Goal: Task Accomplishment & Management: Complete application form

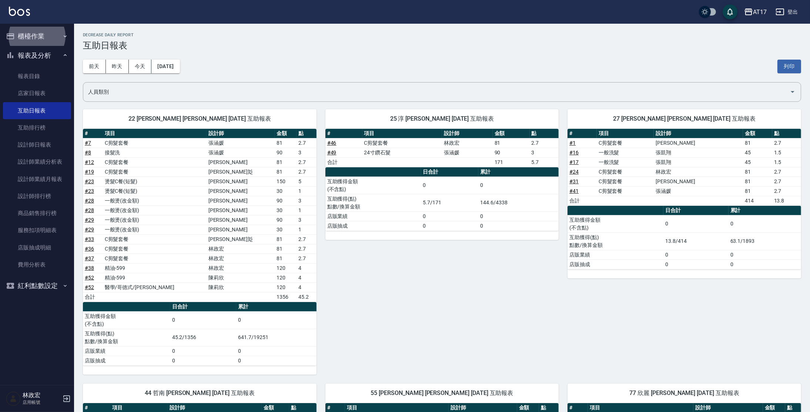
click at [31, 34] on button "櫃檯作業" at bounding box center [37, 36] width 68 height 19
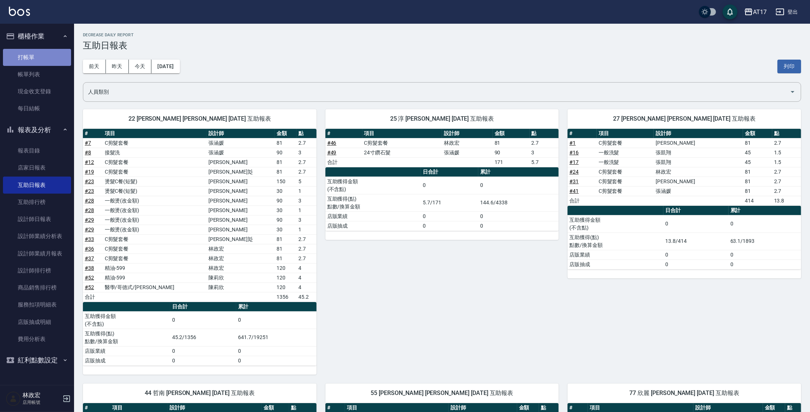
click at [32, 63] on link "打帳單" at bounding box center [37, 57] width 68 height 17
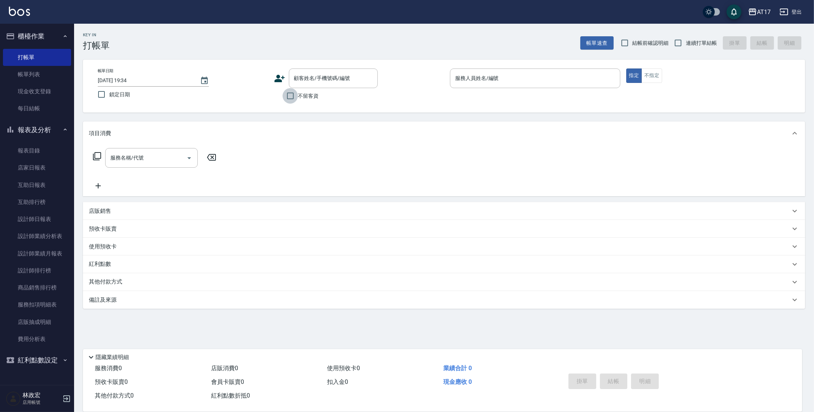
click at [297, 97] on input "不留客資" at bounding box center [290, 96] width 16 height 16
checkbox input "true"
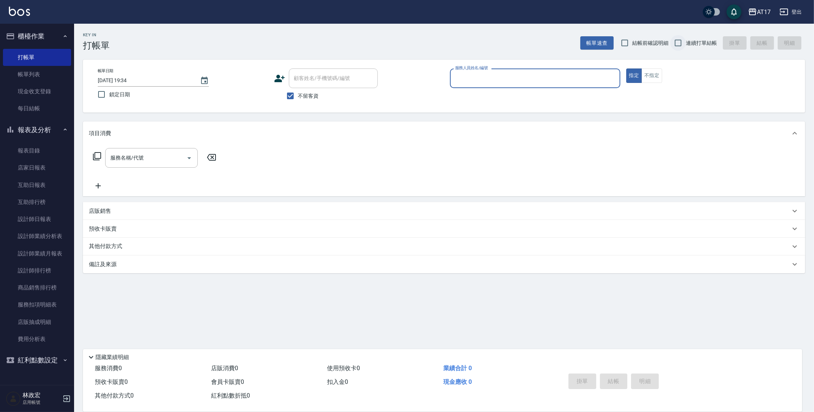
drag, startPoint x: 684, startPoint y: 42, endPoint x: 676, endPoint y: 42, distance: 7.4
click at [684, 42] on input "連續打單結帳" at bounding box center [678, 43] width 16 height 16
checkbox input "true"
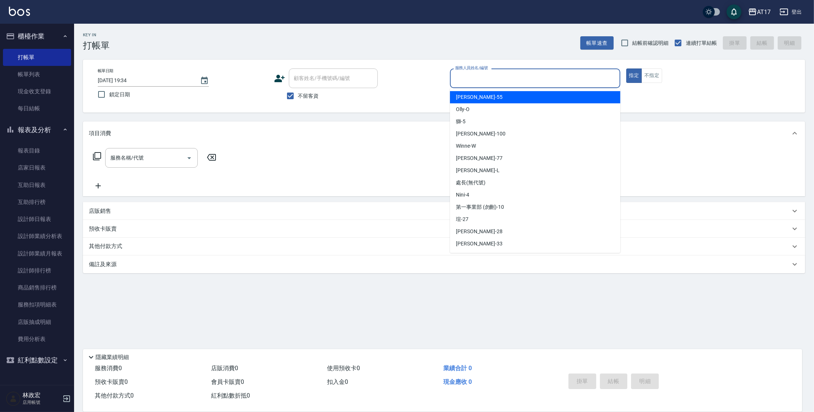
click at [582, 84] on input "服務人員姓名/編號" at bounding box center [535, 78] width 164 height 13
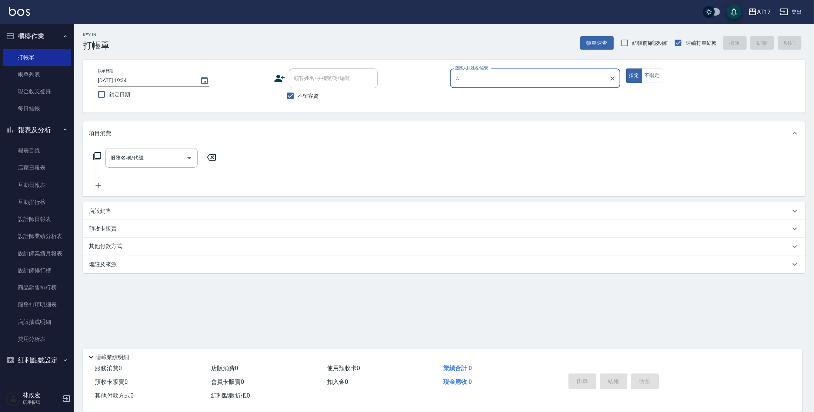
type input "ㄙ"
click at [626, 68] on button "指定" at bounding box center [634, 75] width 16 height 14
type button "true"
click at [483, 85] on div "服務人員姓名/編號" at bounding box center [535, 78] width 170 height 20
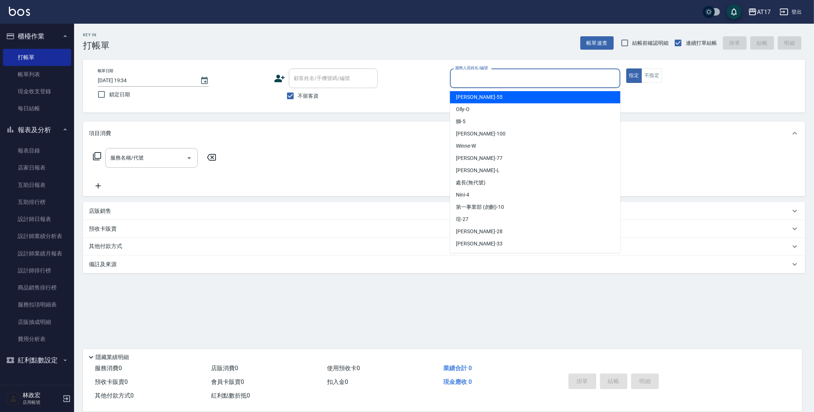
type input "ㄙ"
type input "[PERSON_NAME]-N"
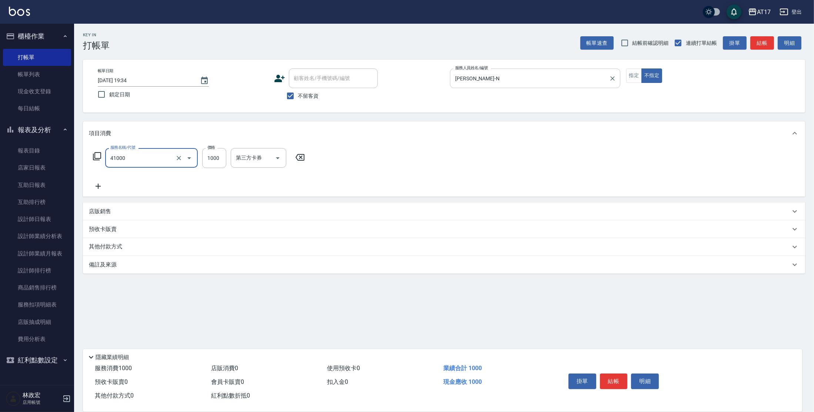
type input "酵素 & 鏡面(41000)"
type input "2100"
type input "欣麗-77"
type input "[PERSON_NAME]-N"
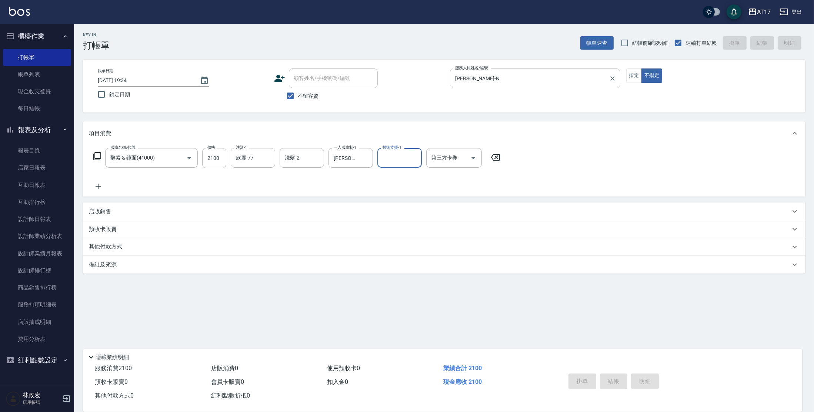
type input "[DATE] 19:35"
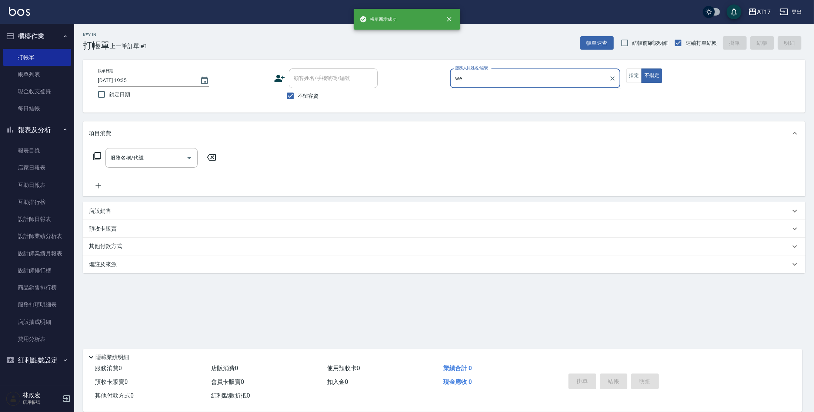
type input "w"
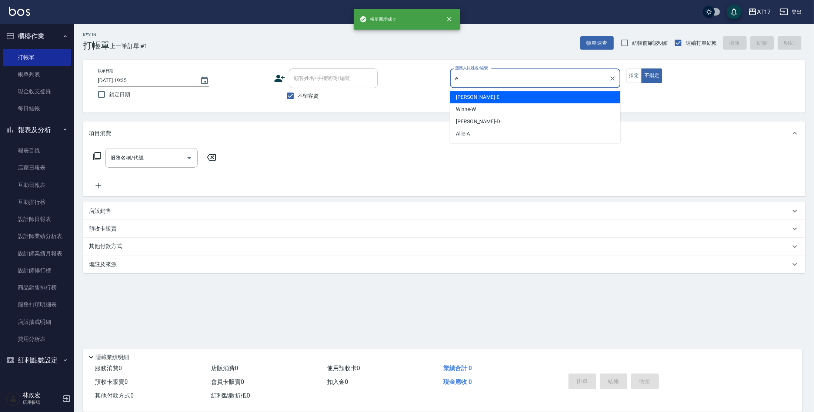
type input "[PERSON_NAME]-E"
type button "false"
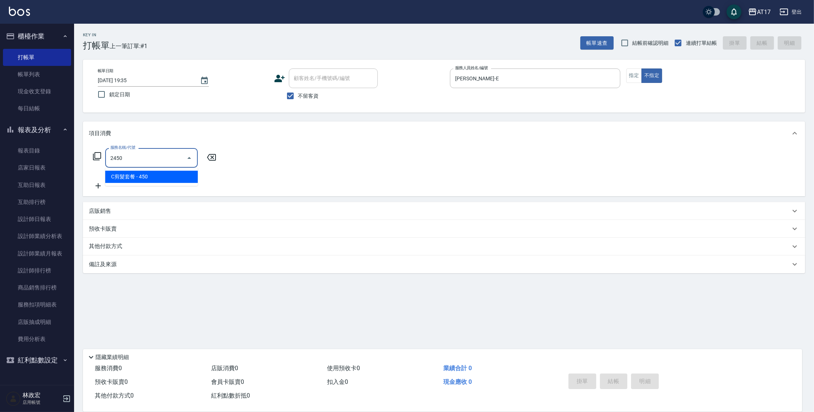
type input "C剪髮套餐(2450)"
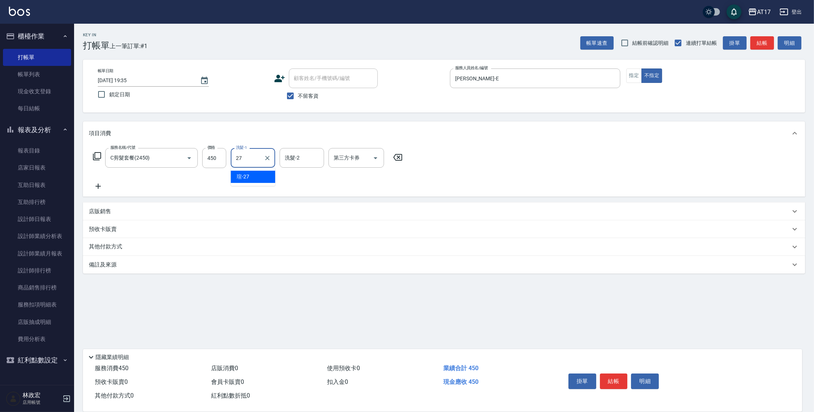
type input "[PERSON_NAME]-27"
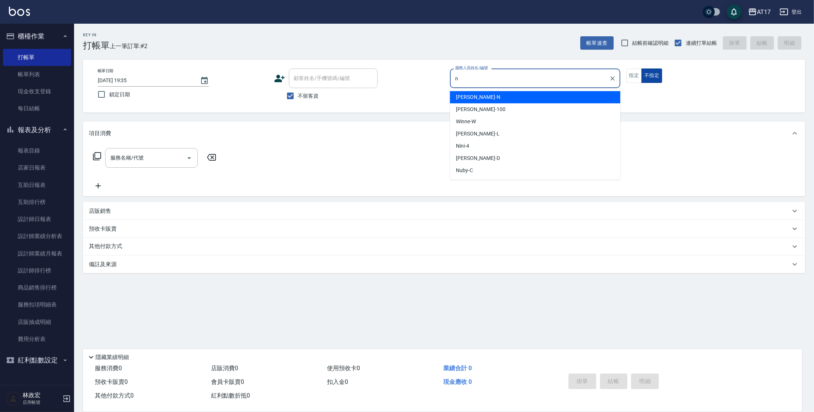
type input "[PERSON_NAME]-N"
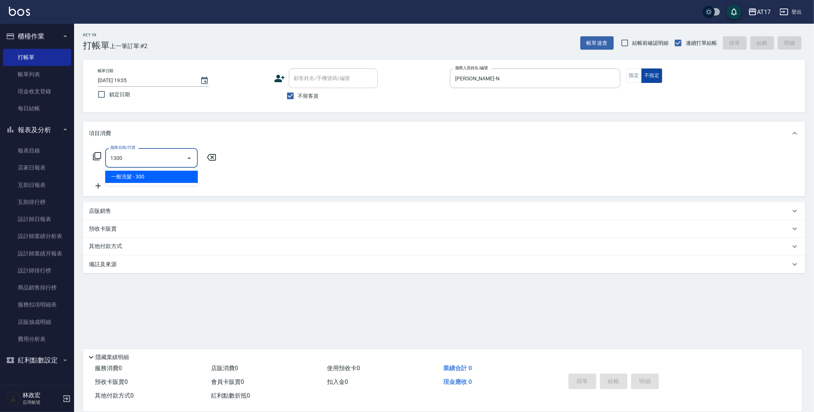
type input "一般洗髮(1300)"
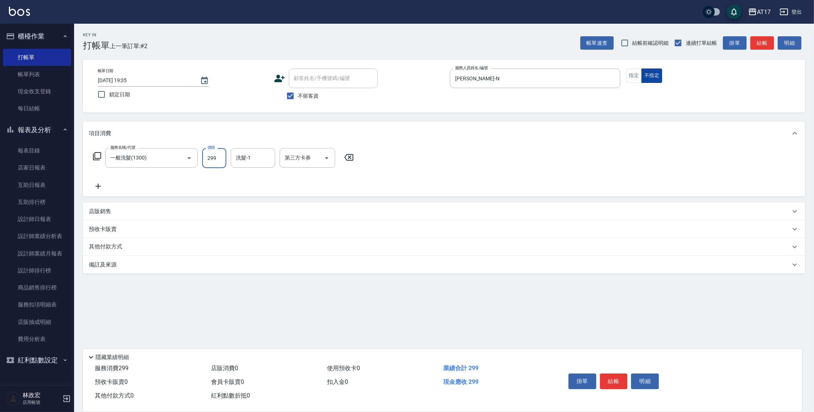
type input "299"
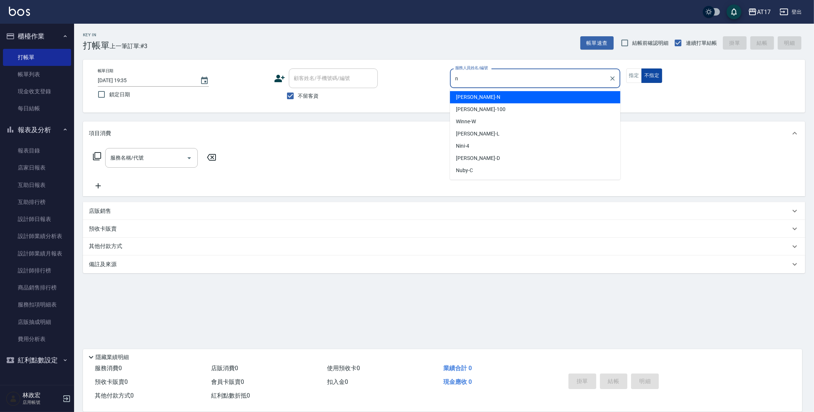
type input "[PERSON_NAME]-N"
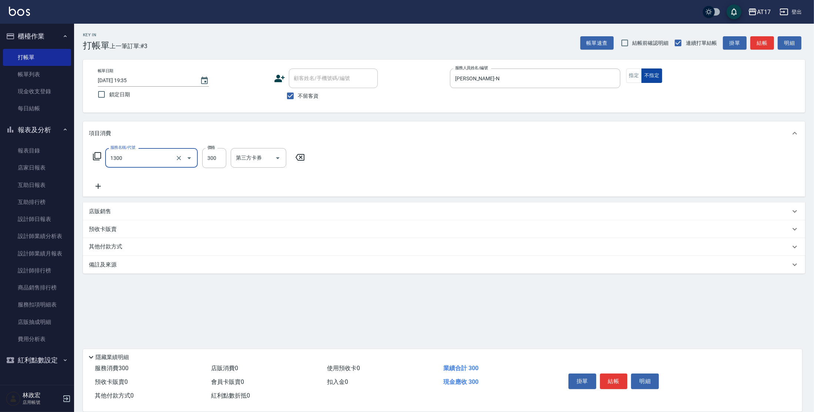
type input "一般洗髮(1300)"
type input "299"
type input "[PERSON_NAME]-27"
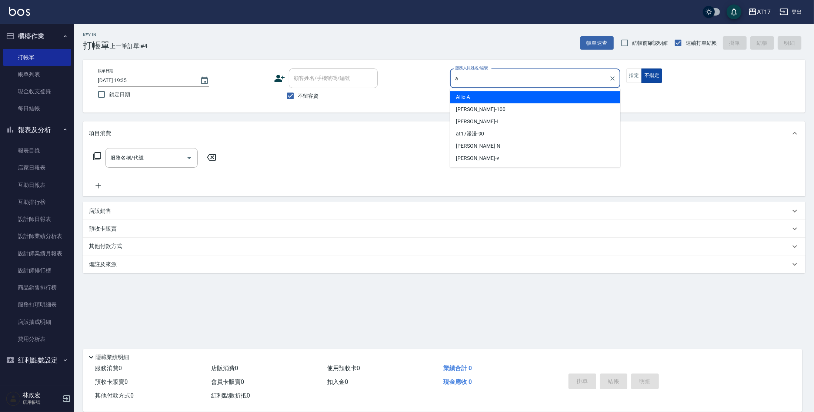
type input "Allie-A"
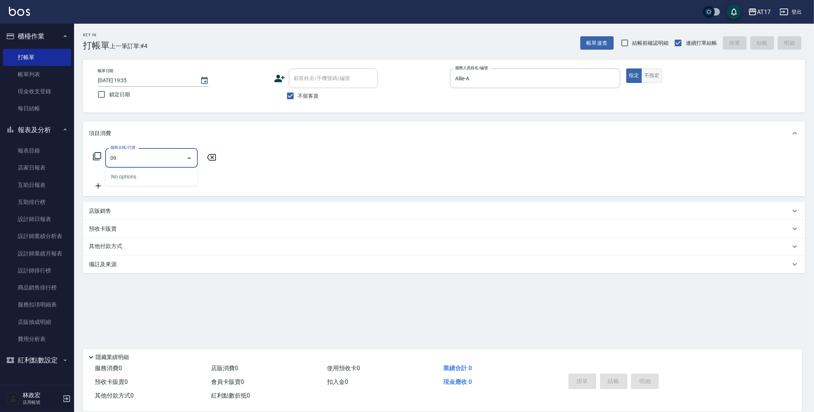
type input "0"
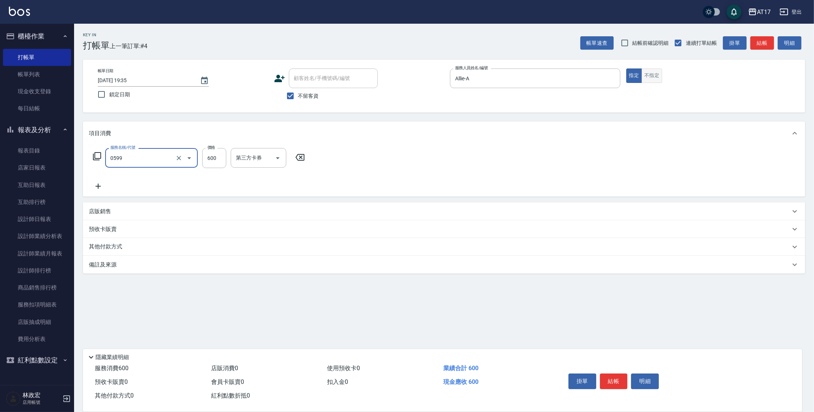
type input "精油-599(0599)"
type input "獅-5"
click at [270, 158] on icon "Clear" at bounding box center [267, 157] width 7 height 7
type input "[PERSON_NAME]-55"
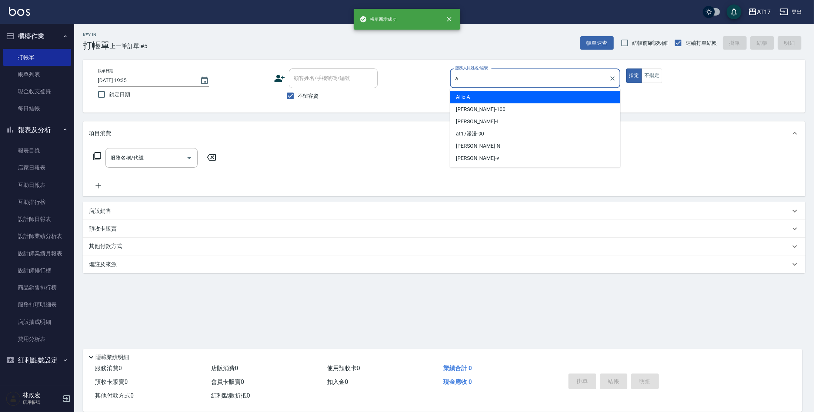
type input "Allie-A"
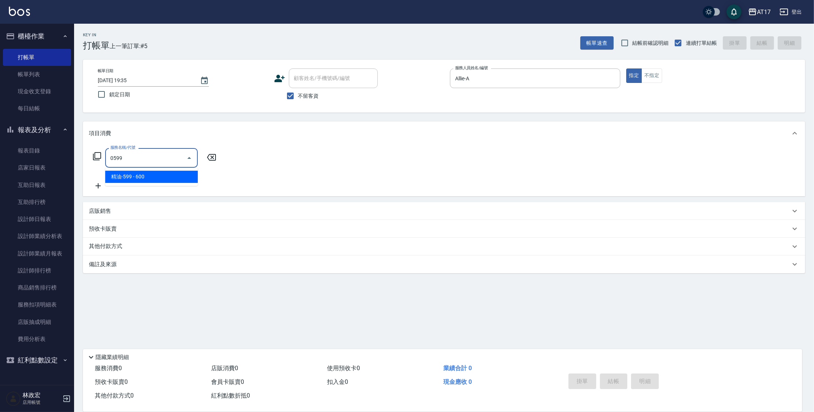
type input "精油-599(0599)"
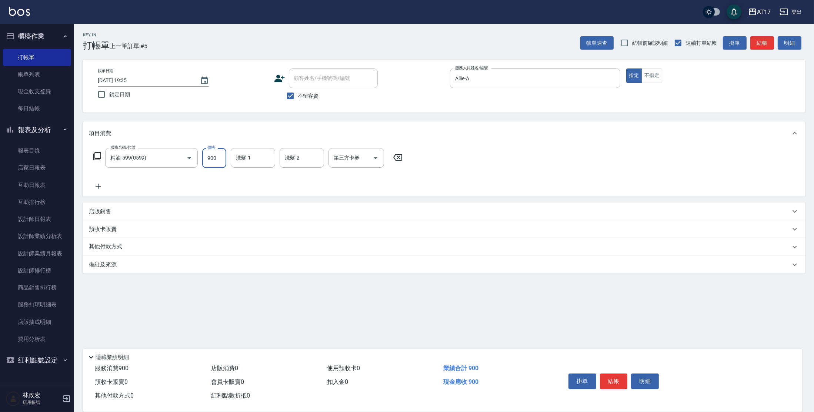
type input "900"
type input "[PERSON_NAME]-55"
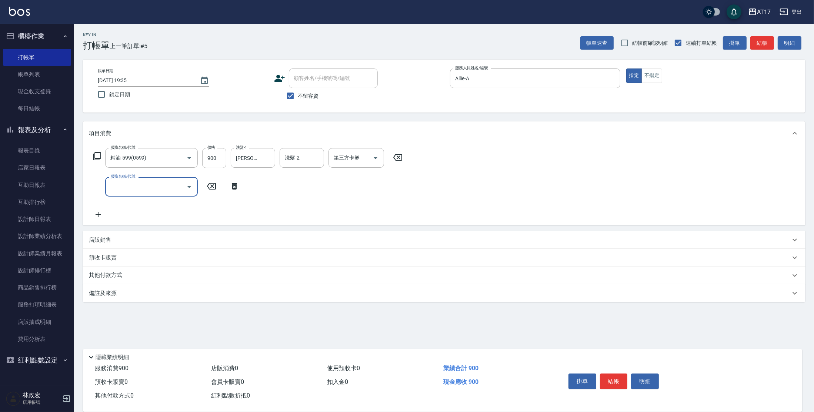
click at [98, 236] on p "店販銷售" at bounding box center [100, 240] width 22 height 8
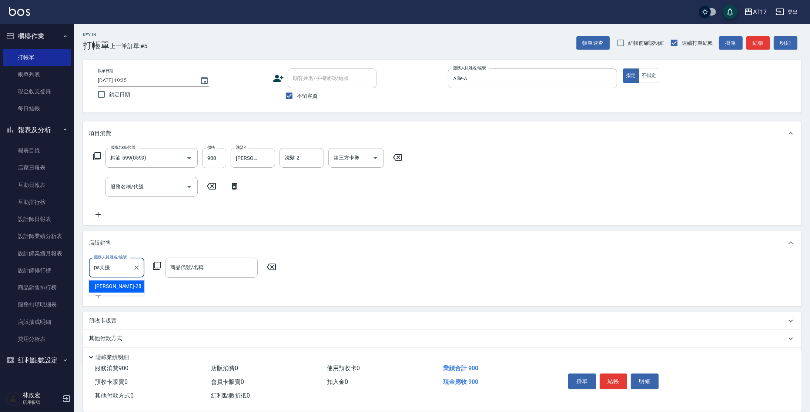
type input "香香-28"
click at [135, 267] on icon "Clear" at bounding box center [136, 267] width 4 height 4
type input "Allie-A"
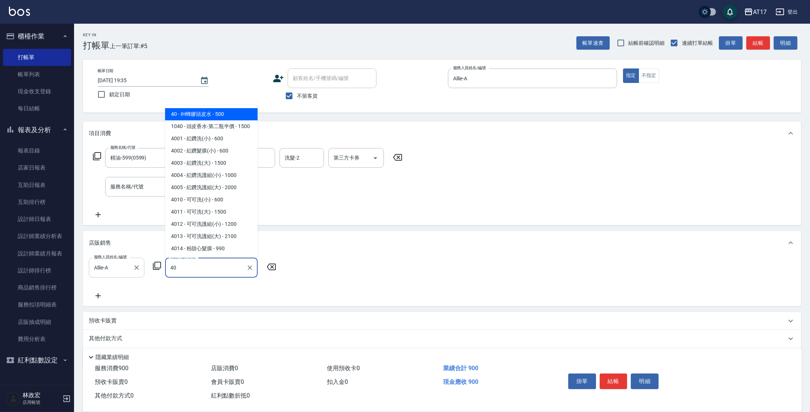
type input "IH蜂膠頭皮水"
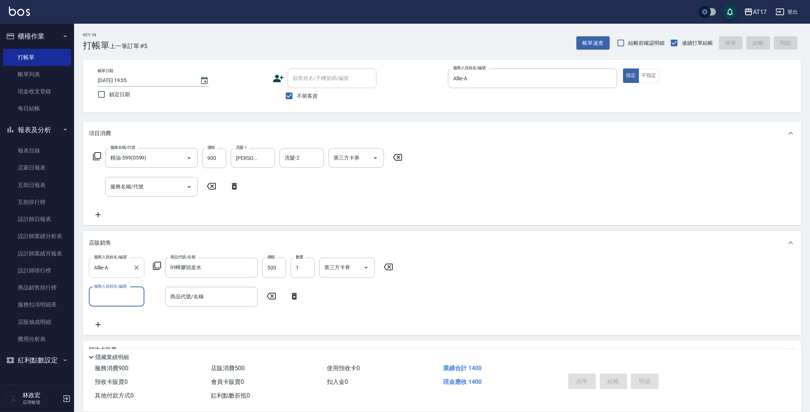
type input "[DATE] 19:36"
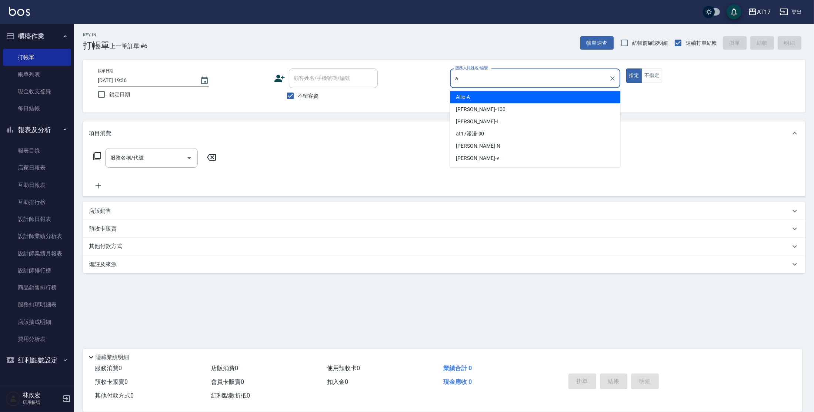
type input "Allie-A"
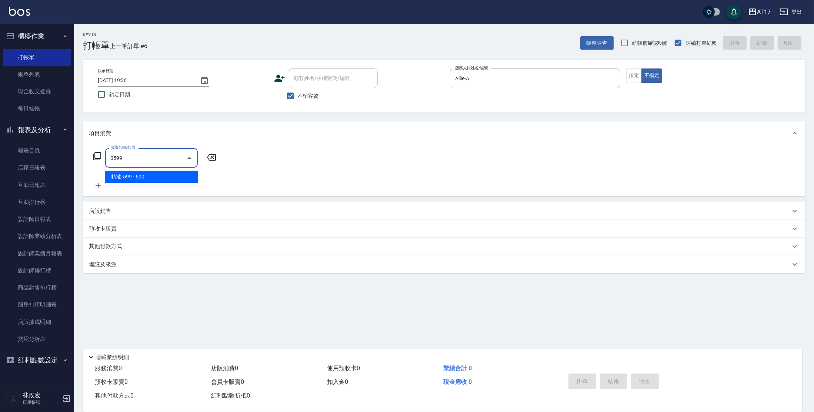
type input "精油-599(0599)"
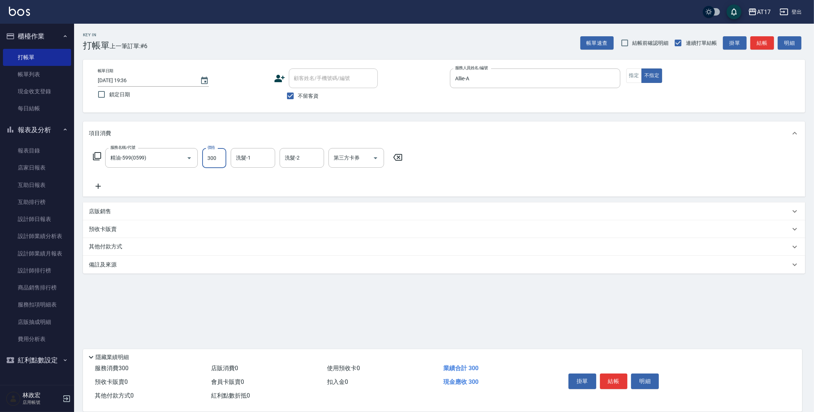
type input "300"
type input "[PERSON_NAME]-55"
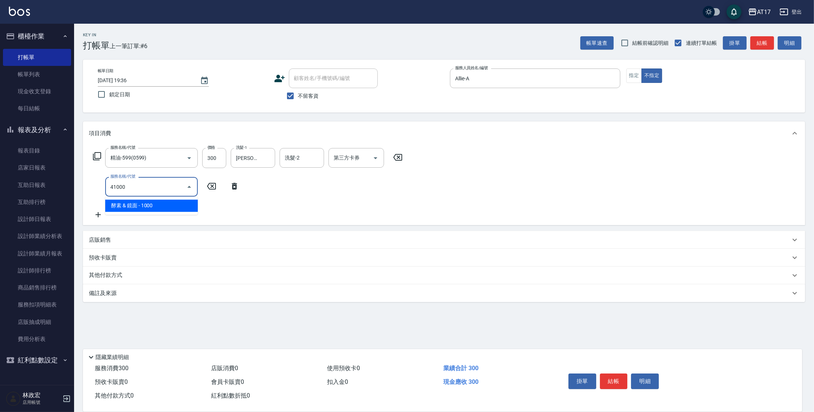
type input "酵素 & 鏡面(41000)"
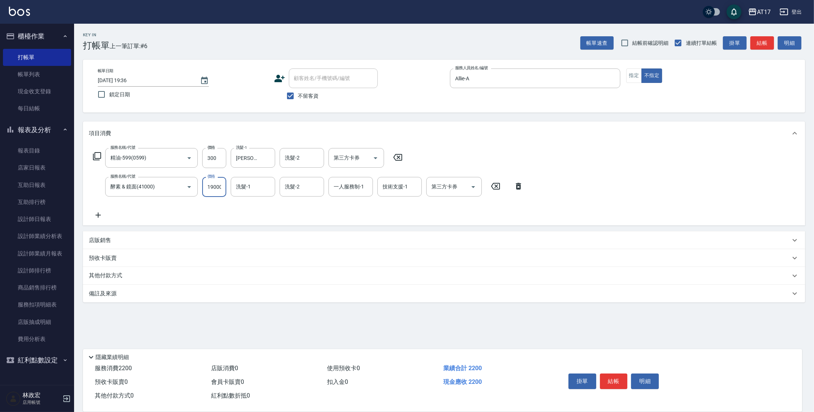
scroll to position [0, 1]
type input "19000"
type input "[PERSON_NAME]-55"
type input "Allie-A"
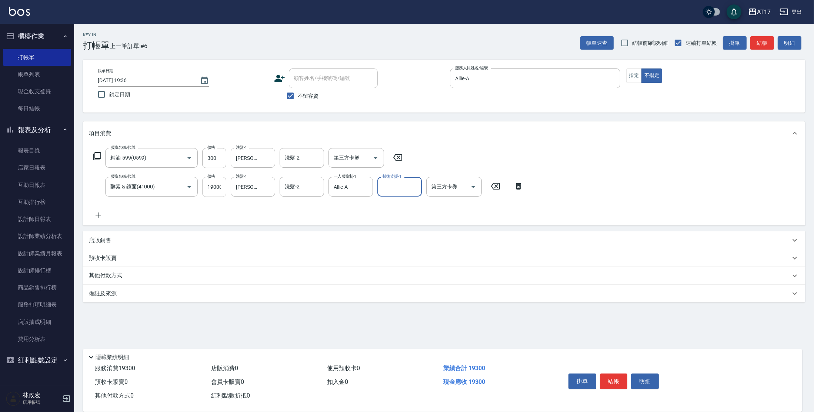
click at [212, 191] on input "19000" at bounding box center [214, 187] width 24 height 20
type input "1900"
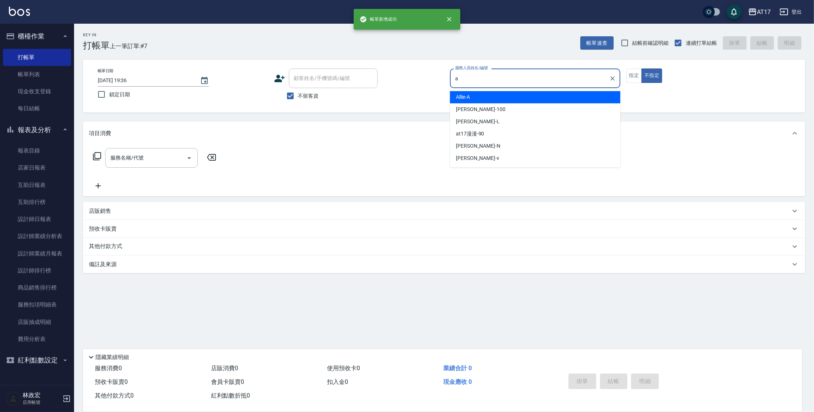
type input "Allie-A"
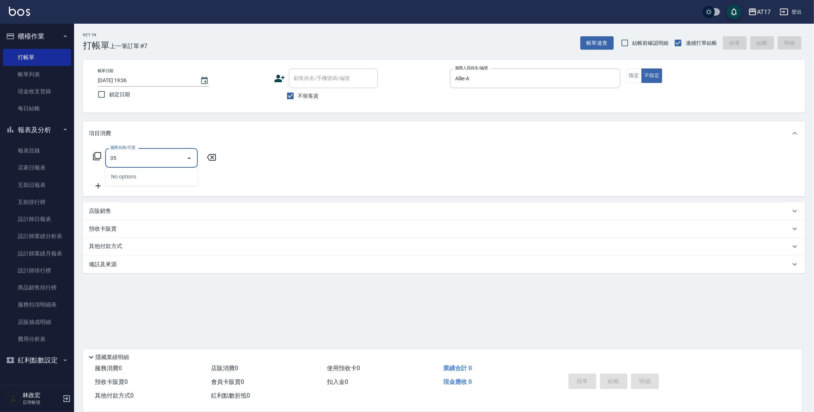
type input "0"
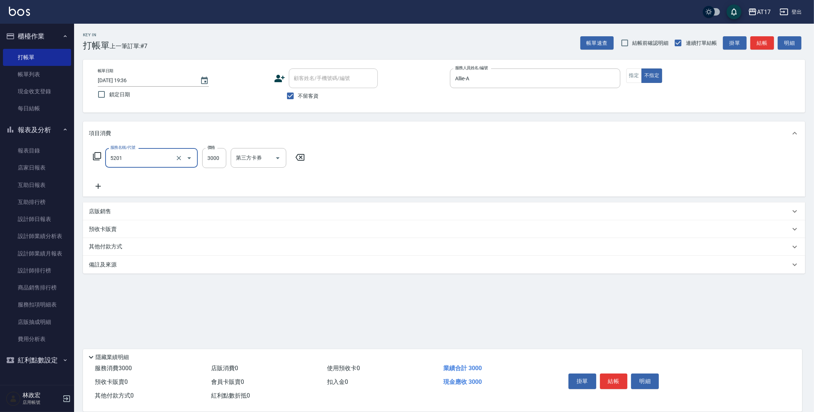
type input "染髮A餐(短髮)(5201)"
type input "3500"
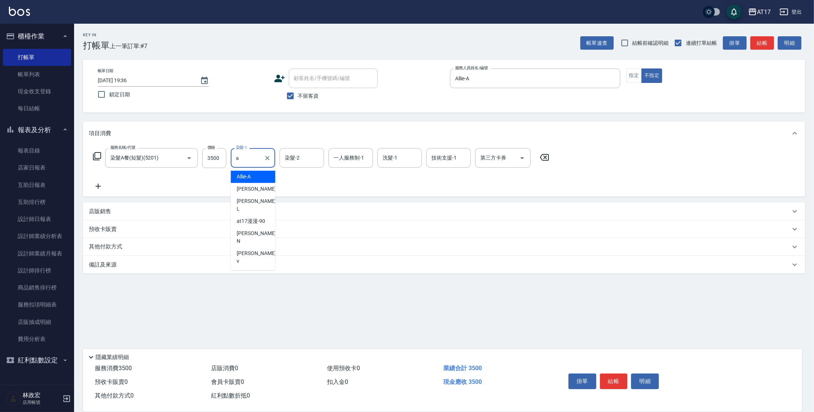
type input "Allie-A"
drag, startPoint x: 268, startPoint y: 155, endPoint x: 237, endPoint y: 149, distance: 31.1
click at [268, 155] on icon "Clear" at bounding box center [267, 157] width 7 height 7
type input "24"
drag, startPoint x: 260, startPoint y: 162, endPoint x: 264, endPoint y: 157, distance: 5.9
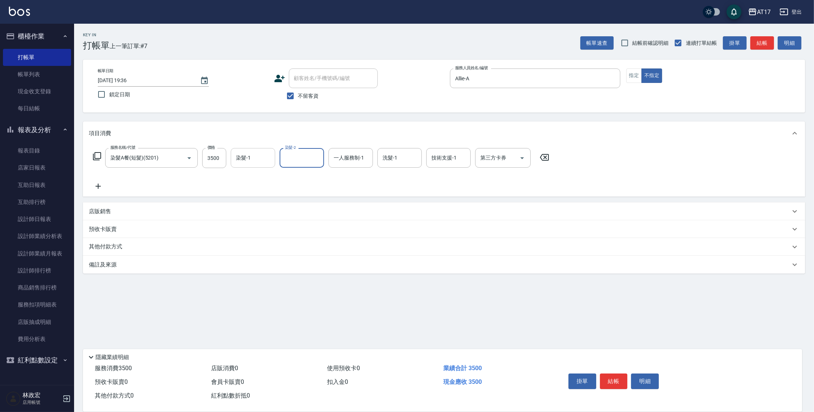
click at [261, 161] on input "染髮-1" at bounding box center [253, 157] width 38 height 13
type input "[PERSON_NAME]-27"
type input "[PERSON_NAME]-55"
click at [357, 137] on div "項目消費" at bounding box center [439, 134] width 701 height 8
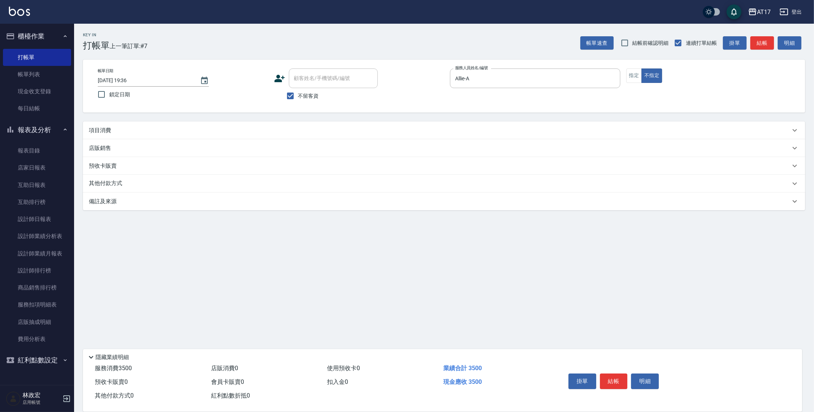
click at [335, 135] on div "項目消費" at bounding box center [444, 130] width 722 height 18
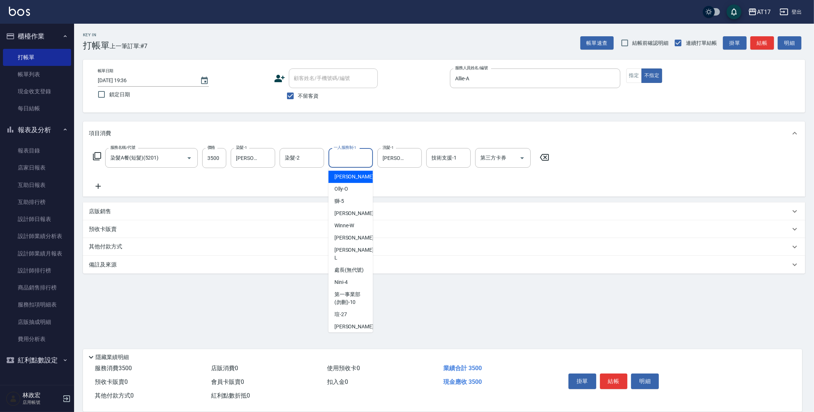
drag, startPoint x: 347, startPoint y: 156, endPoint x: 349, endPoint y: 148, distance: 8.8
click at [347, 156] on div "一人服務制-1 一人服務制-1" at bounding box center [350, 158] width 44 height 20
type input "Allie-A"
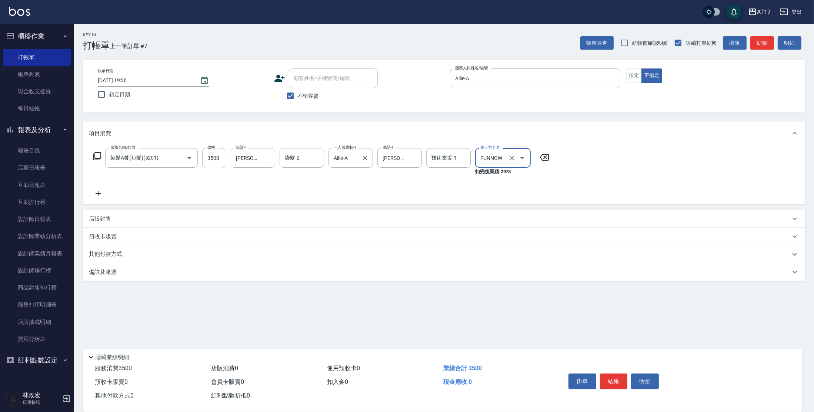
type input "FUNNOW"
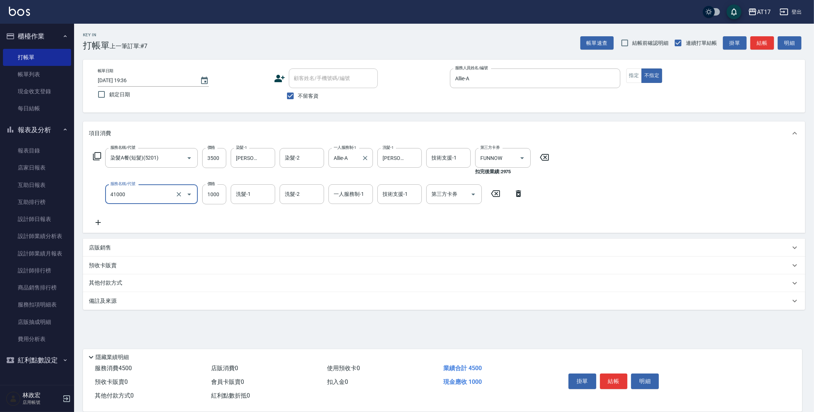
type input "酵素 & 鏡面(41000)"
type input "1500"
type input "2"
type input "[PERSON_NAME]-55"
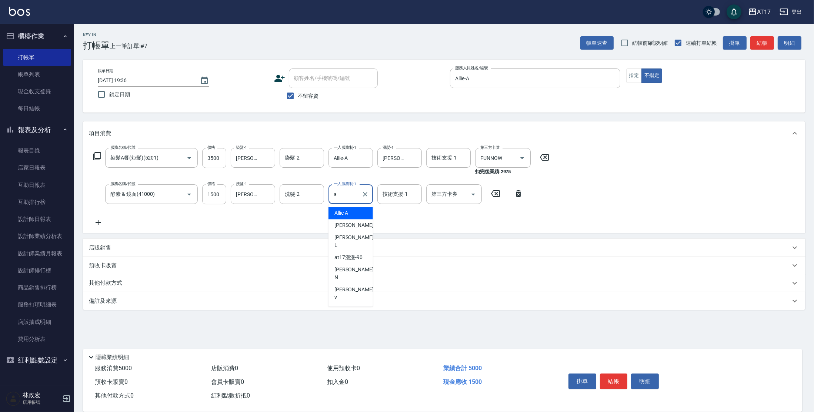
type input "Allie-A"
click at [512, 161] on icon "Clear" at bounding box center [511, 157] width 7 height 7
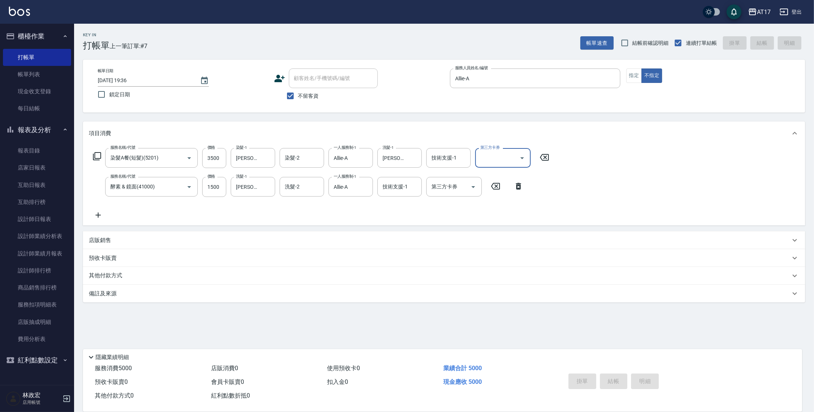
type input "[DATE] 19:37"
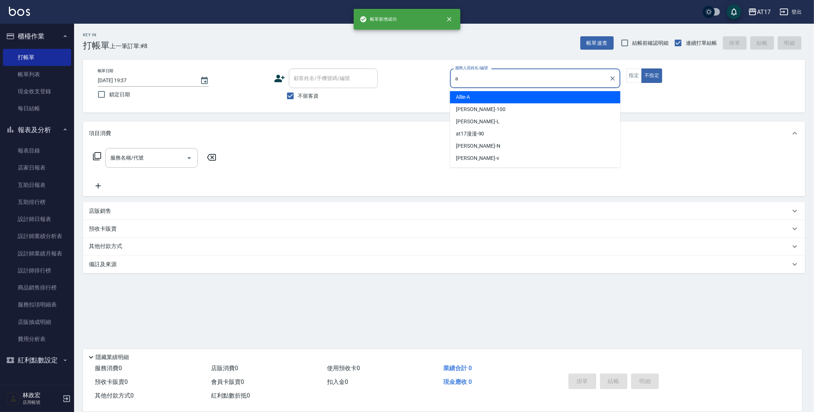
type input "Allie-A"
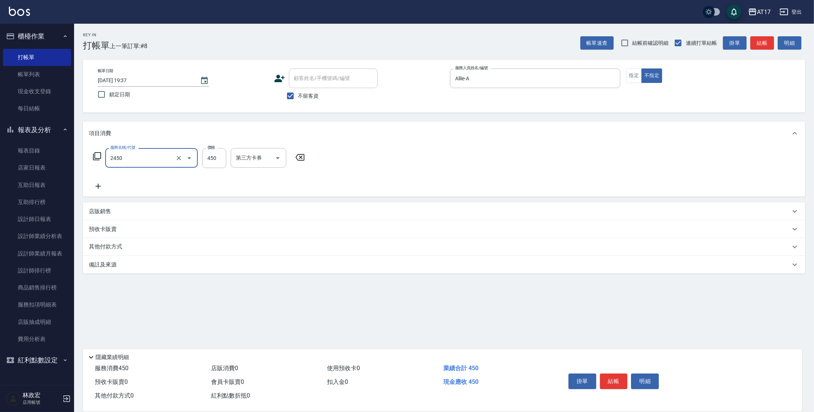
type input "C剪髮套餐(2450)"
type input "[PERSON_NAME]-27"
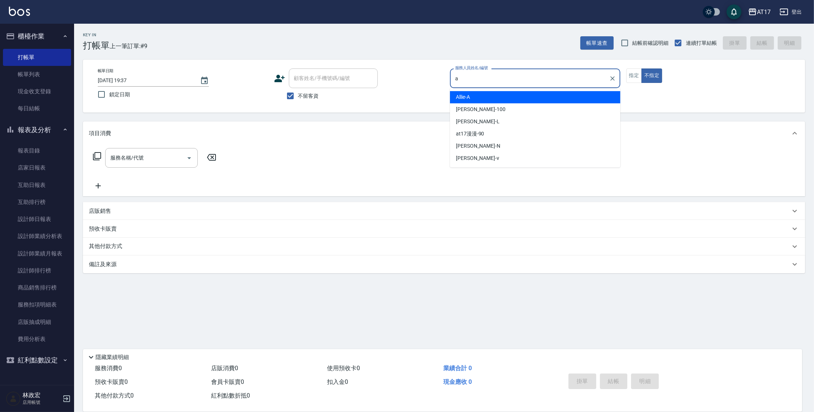
type input "Allie-A"
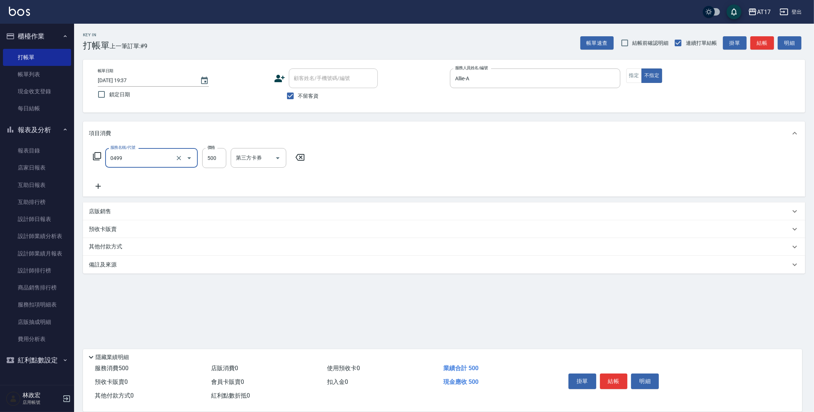
type input "去角質-499(0499)"
type input "欣麗-77"
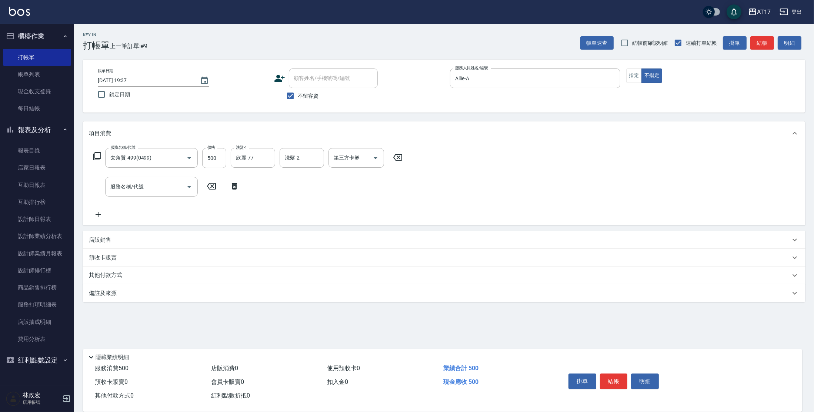
click at [102, 157] on div "服務名稱/代號 去角質-499(0499) 服務名稱/代號 價格 500 價格 洗髮-1 欣麗-77 洗髮-1 洗髮-2 洗髮-2 第三方卡券 第三方卡券" at bounding box center [248, 158] width 318 height 20
click at [98, 157] on icon at bounding box center [97, 156] width 9 height 9
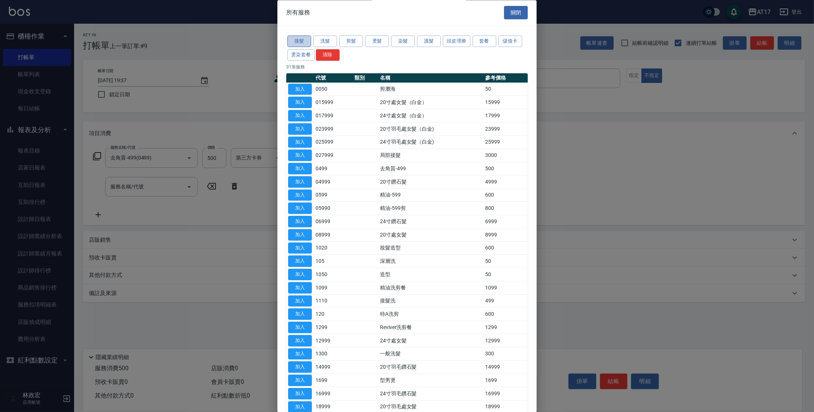
click at [295, 39] on button "接髮" at bounding box center [299, 41] width 24 height 11
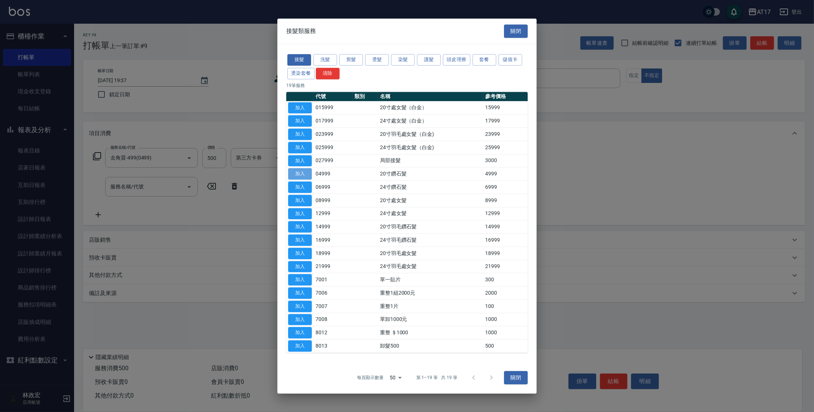
click at [301, 174] on button "加入" at bounding box center [300, 173] width 24 height 11
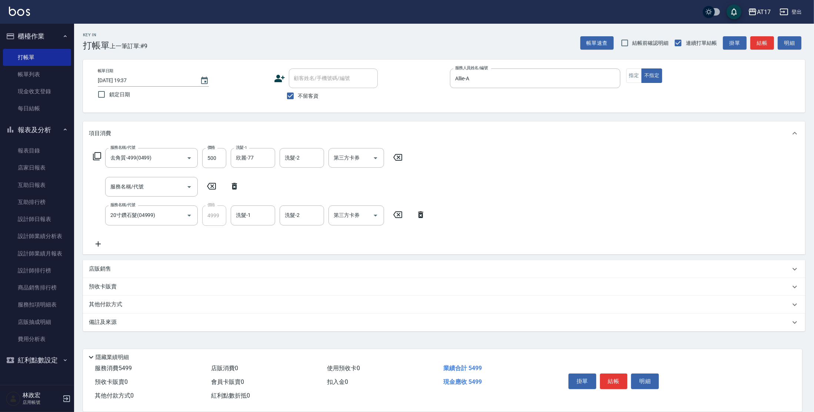
drag, startPoint x: 236, startPoint y: 186, endPoint x: 251, endPoint y: 207, distance: 25.3
click at [236, 186] on icon at bounding box center [234, 186] width 5 height 7
type input "20寸鑽石髮(04999)"
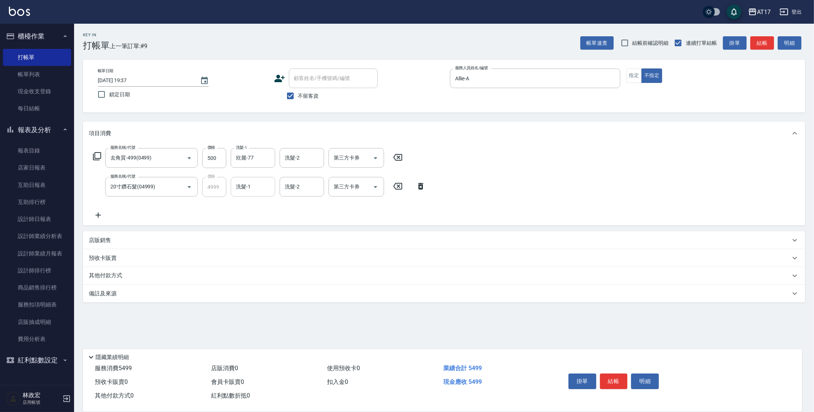
drag, startPoint x: 252, startPoint y: 211, endPoint x: 251, endPoint y: 194, distance: 16.4
click at [252, 210] on div "服務名稱/代號 去角質-499(0499) 服務名稱/代號 價格 500 價格 洗髮-1 欣麗-77 洗髮-1 洗髮-2 洗髮-2 第三方卡券 第三方卡券 服…" at bounding box center [259, 183] width 341 height 71
drag, startPoint x: 250, startPoint y: 188, endPoint x: 268, endPoint y: 181, distance: 19.0
click at [252, 188] on input "洗髮-1" at bounding box center [253, 186] width 38 height 13
type input "欣麗-77"
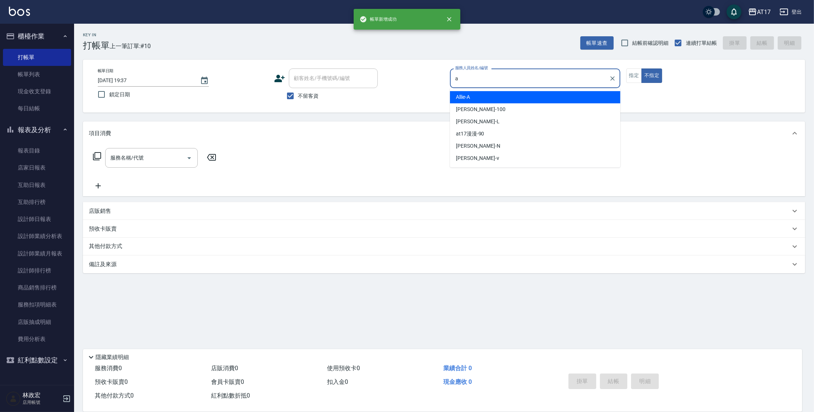
type input "Allie-A"
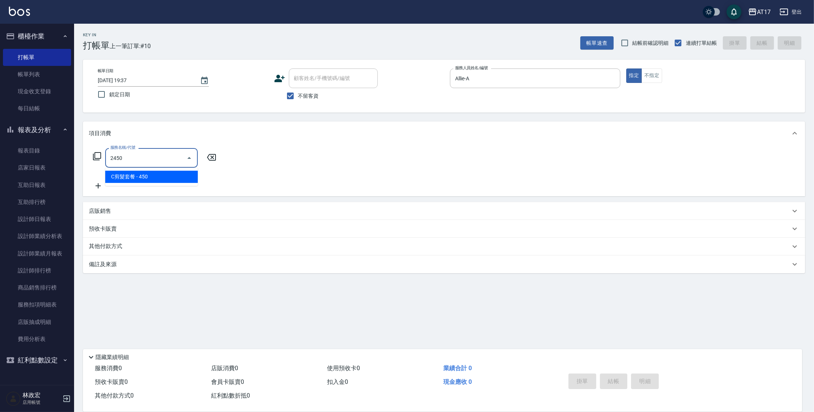
type input "C剪髮套餐(2450)"
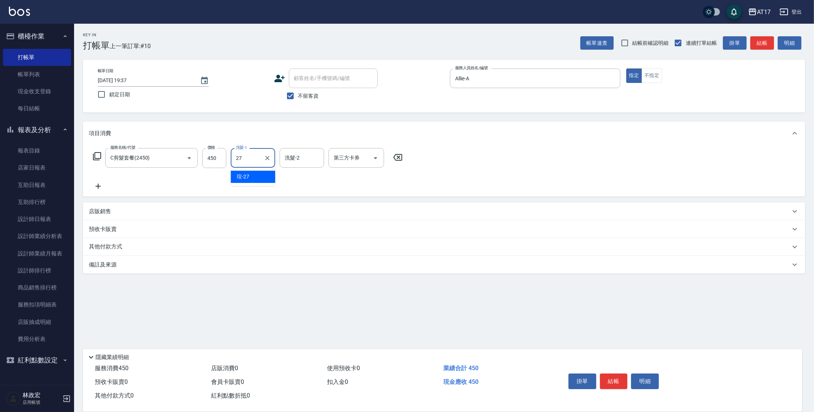
type input "[PERSON_NAME]-27"
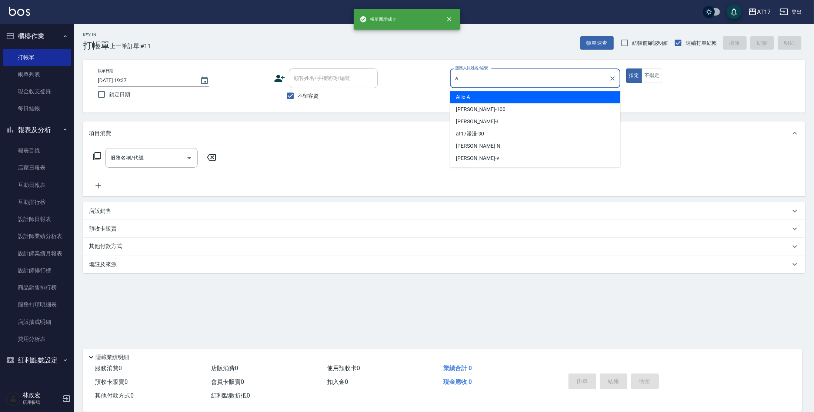
type input "Allie-A"
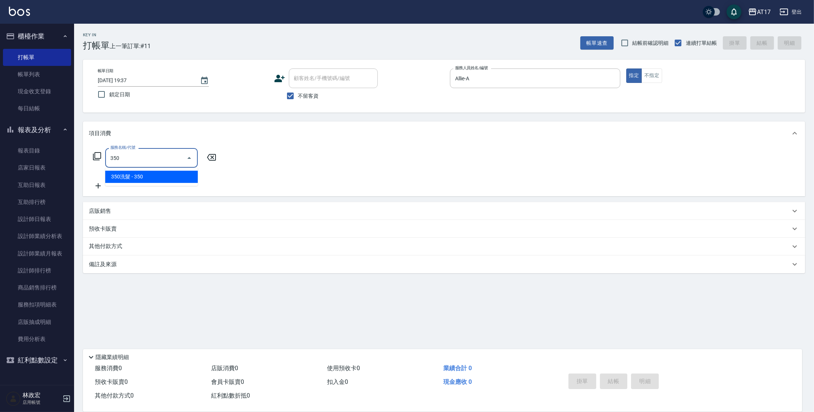
type input "350洗髮(350)"
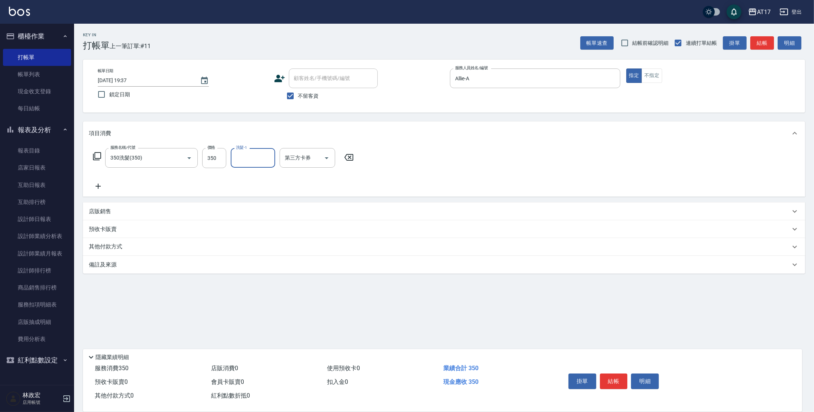
click at [99, 160] on icon at bounding box center [97, 156] width 8 height 8
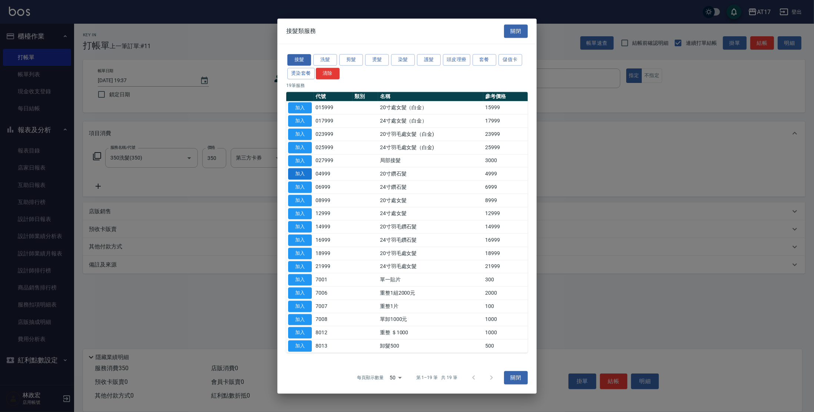
click at [294, 175] on button "加入" at bounding box center [300, 173] width 24 height 11
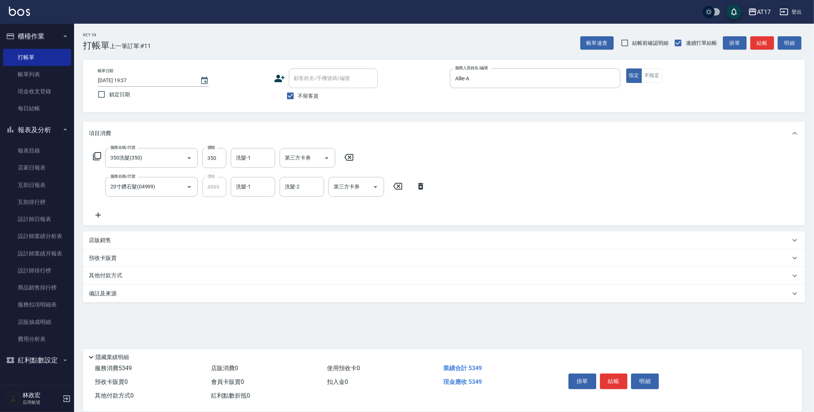
drag, startPoint x: 259, startPoint y: 185, endPoint x: 253, endPoint y: 168, distance: 17.7
click at [259, 185] on input "洗髮-1" at bounding box center [253, 186] width 38 height 13
type input "[PERSON_NAME]-27"
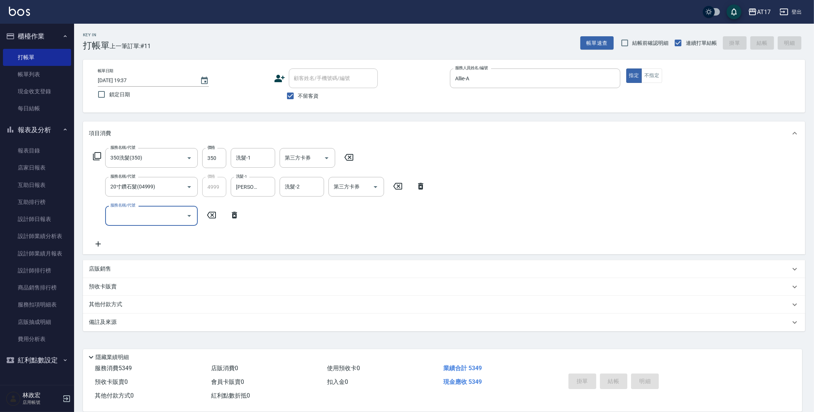
type input "[DATE] 19:38"
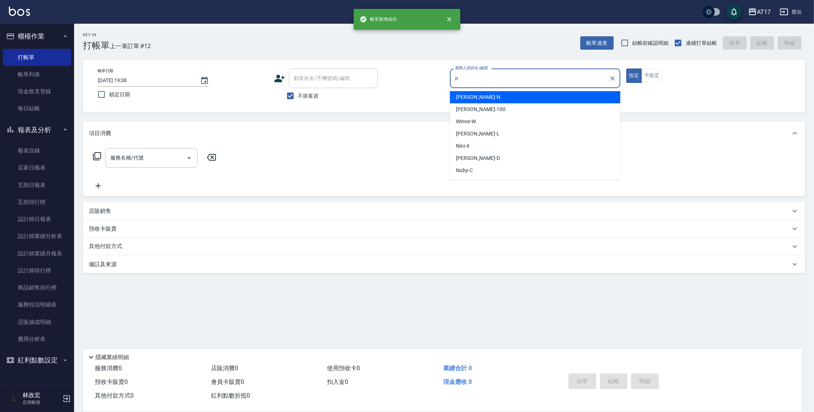
type input "[PERSON_NAME]-N"
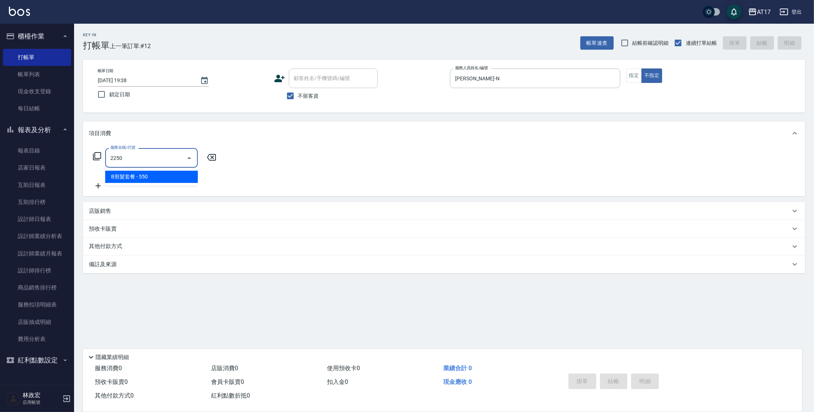
type input "B剪髮套餐(2250)"
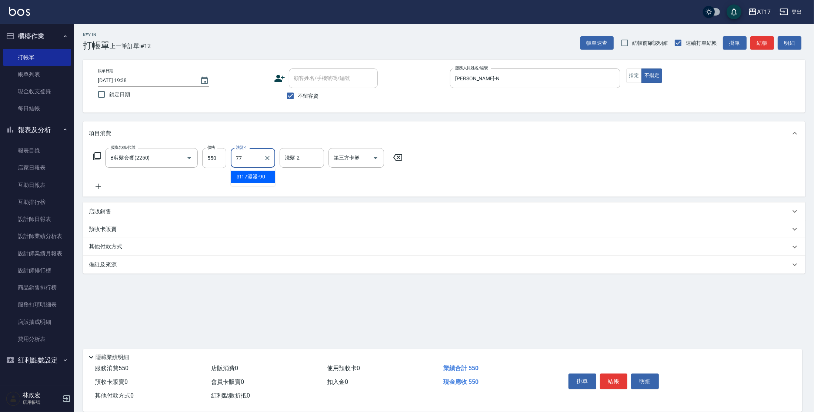
type input "欣麗-77"
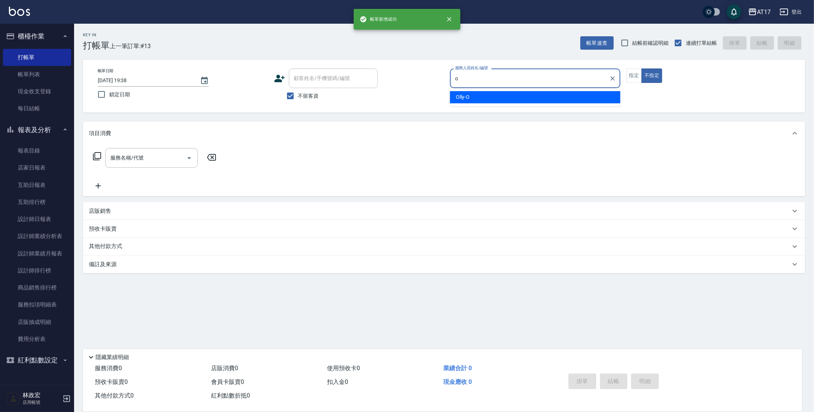
type input "Olly-O"
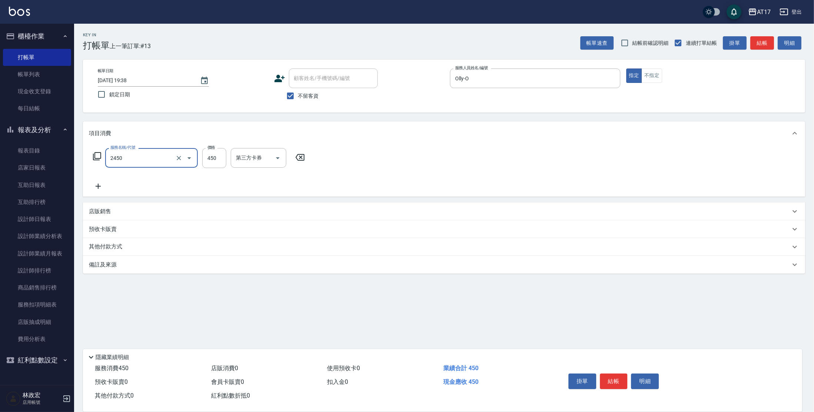
type input "C剪髮套餐(2450)"
type input "500"
type input "欣麗-77"
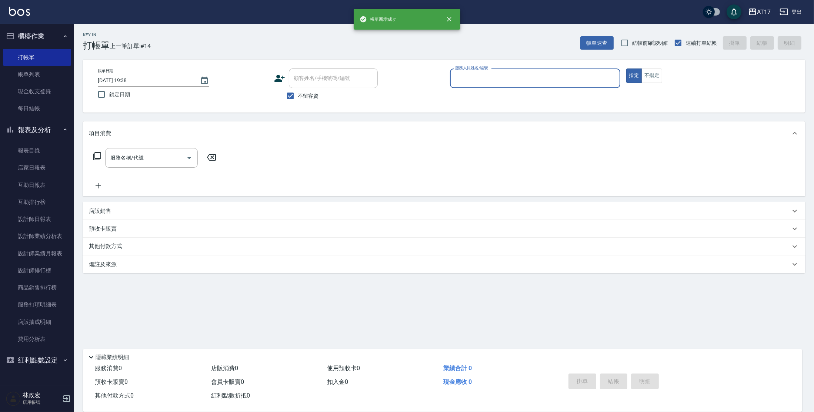
type input "x"
type input "Nuby-C"
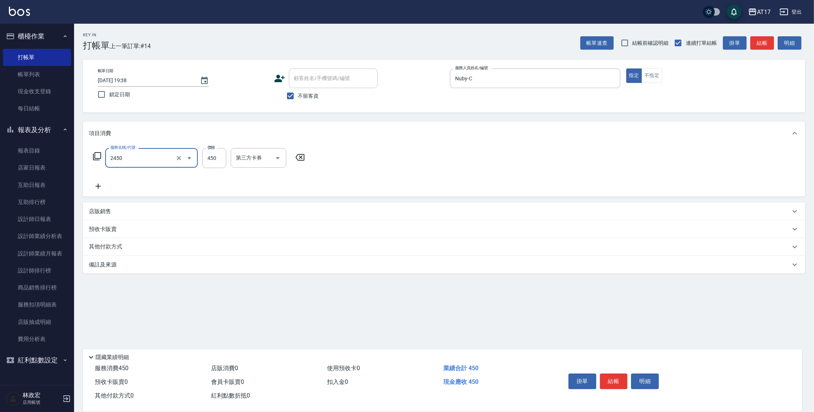
type input "C剪髮套餐(2450)"
type input "600"
type input "[PERSON_NAME]-27"
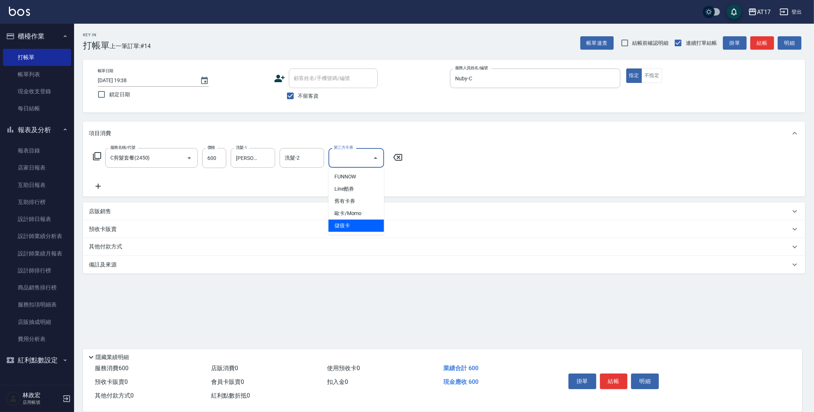
type input "儲值卡"
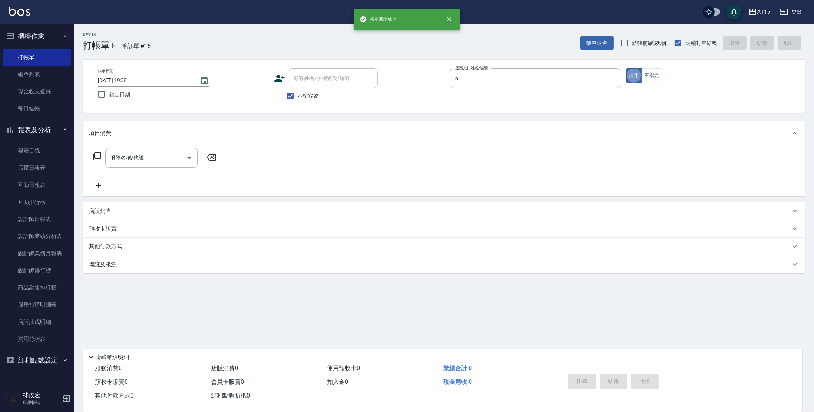
type input "Olly-O"
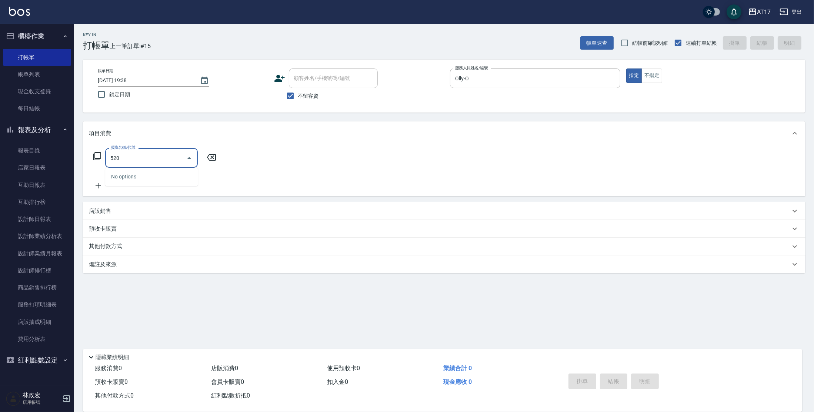
type input "5203"
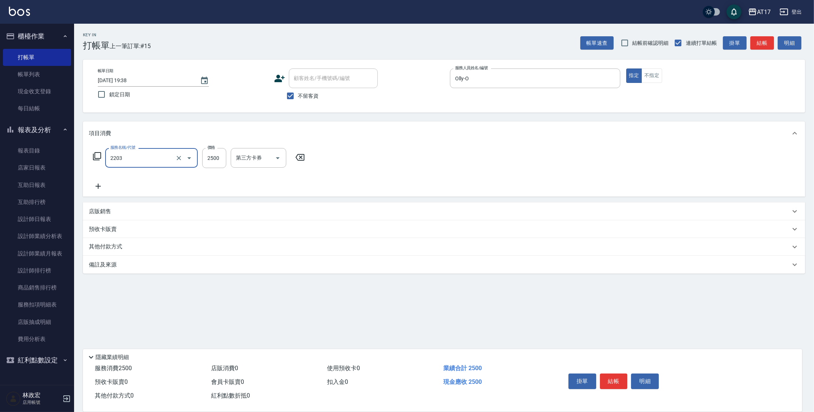
type input "燙髮C餐(短髮)(2203)"
type input "2000"
type input "Olly-O"
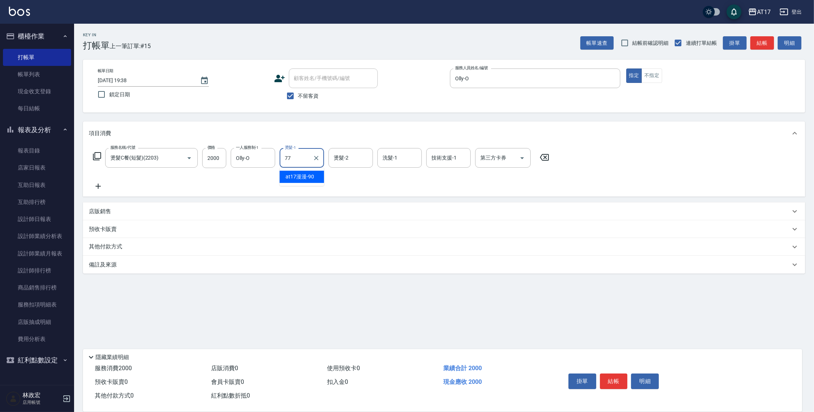
type input "欣麗-77"
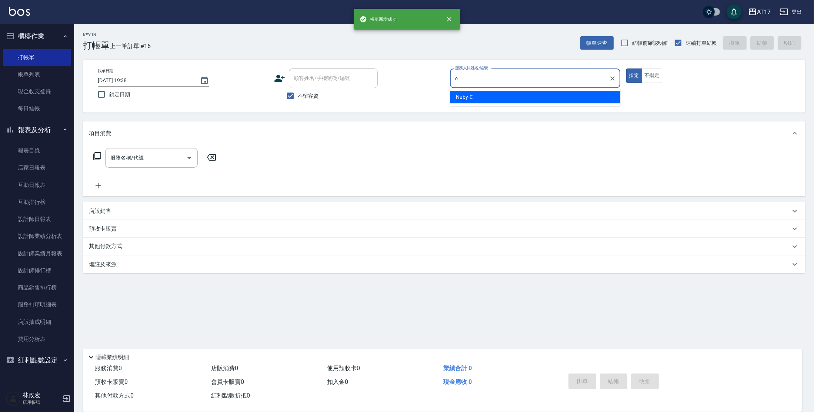
type input "Nuby-C"
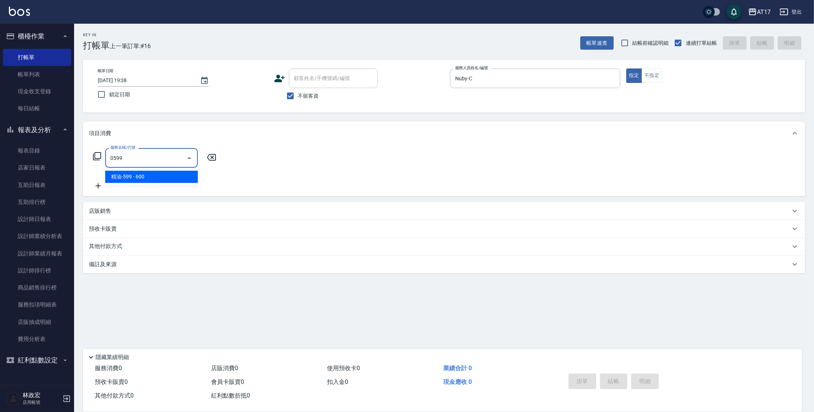
type input "精油-599(0599)"
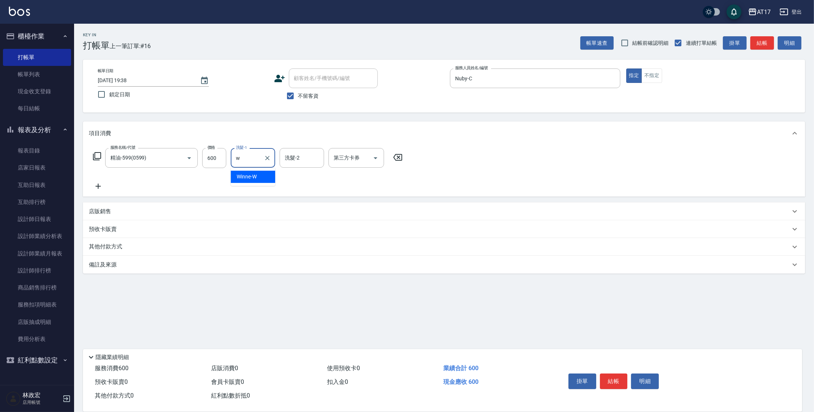
type input "Winne-W"
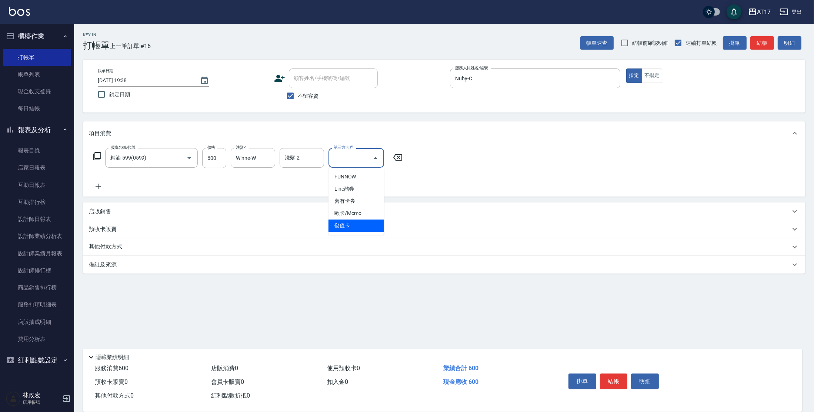
type input "儲值卡"
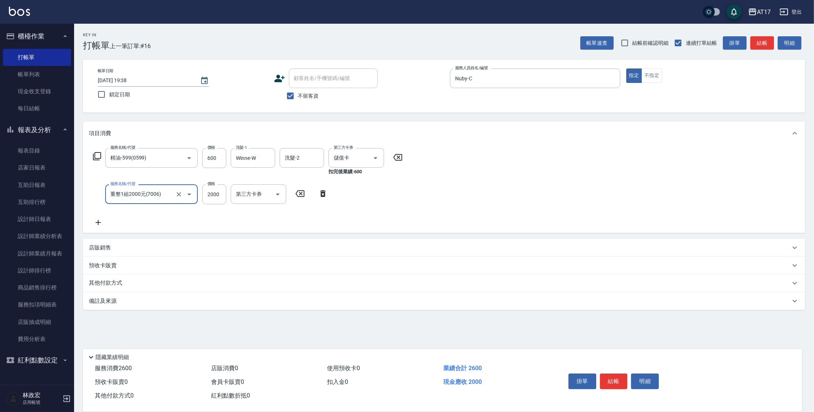
type input "重整1組2000元(7006)"
drag, startPoint x: 178, startPoint y: 193, endPoint x: 200, endPoint y: 170, distance: 32.2
click at [182, 188] on div at bounding box center [184, 194] width 21 height 20
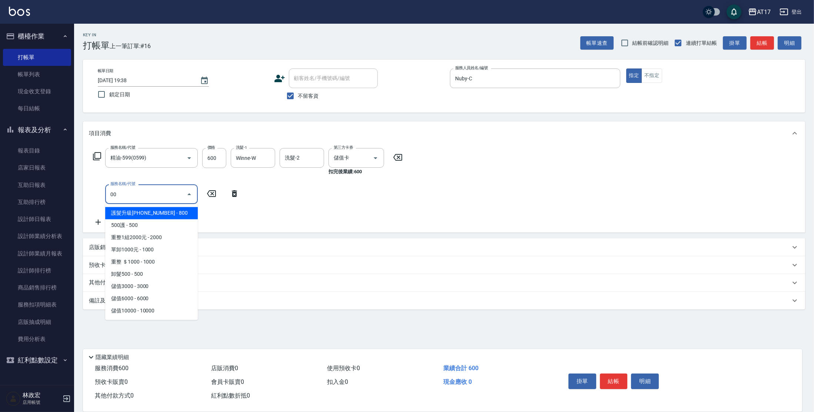
type input "0"
type input "剪髮(200)"
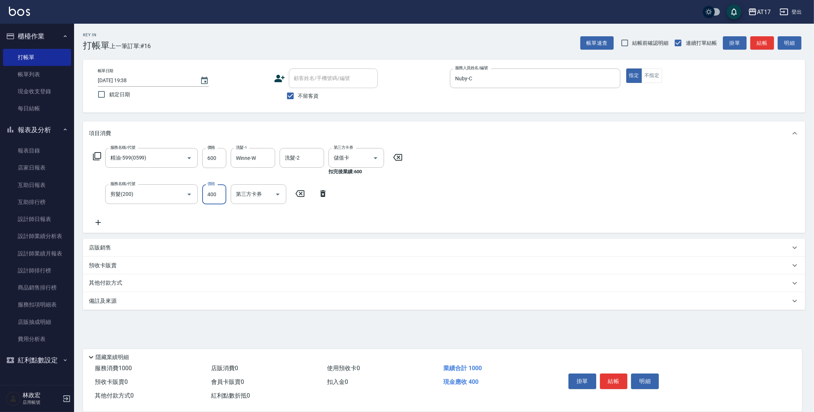
type input "400"
type input "儲值卡"
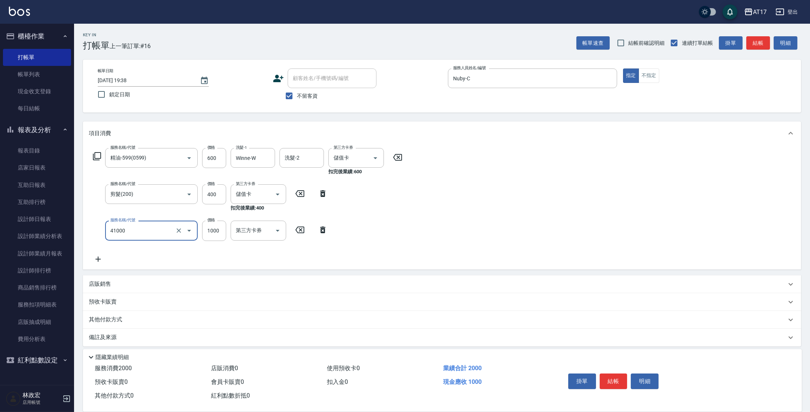
type input "酵素 & 鏡面(41000)"
type input "2200"
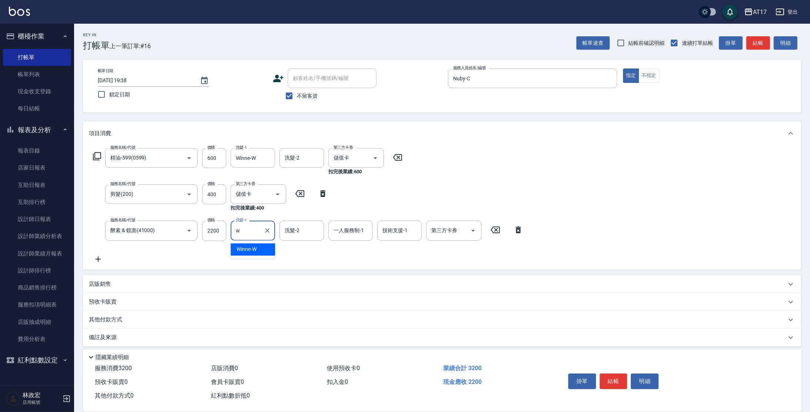
type input "Winne-W"
type input "Nuby-C"
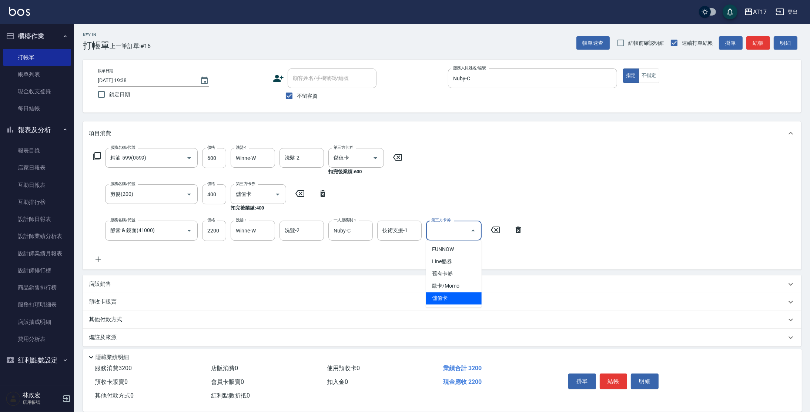
type input "儲值卡"
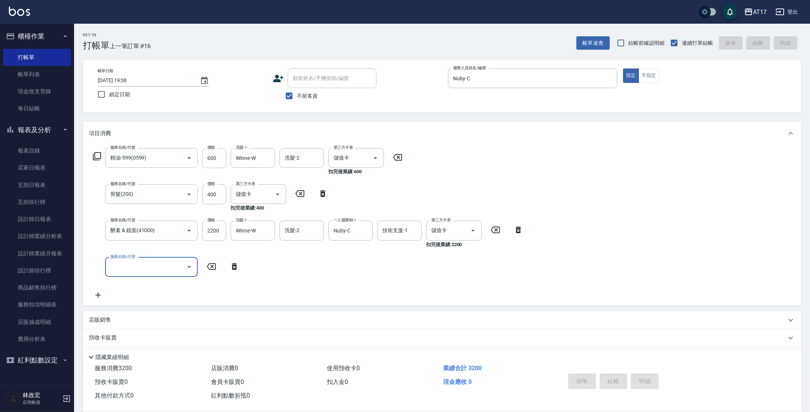
type input "[DATE] 19:39"
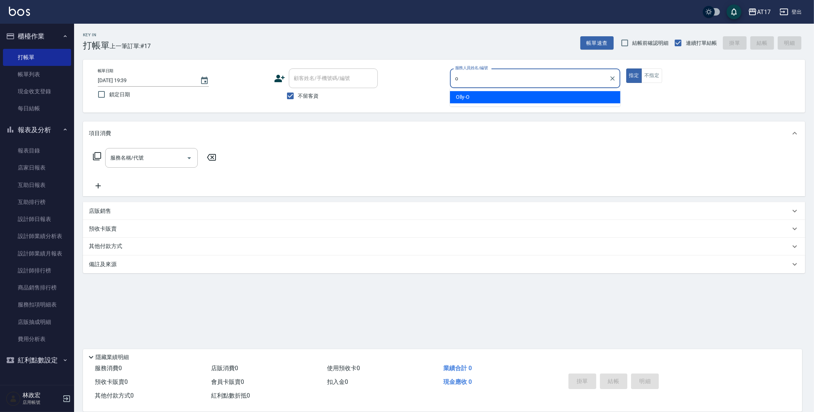
type input "Olly-O"
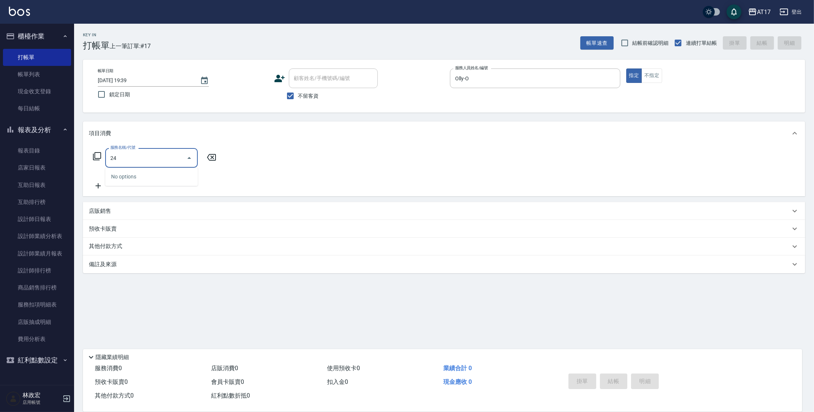
type input "2"
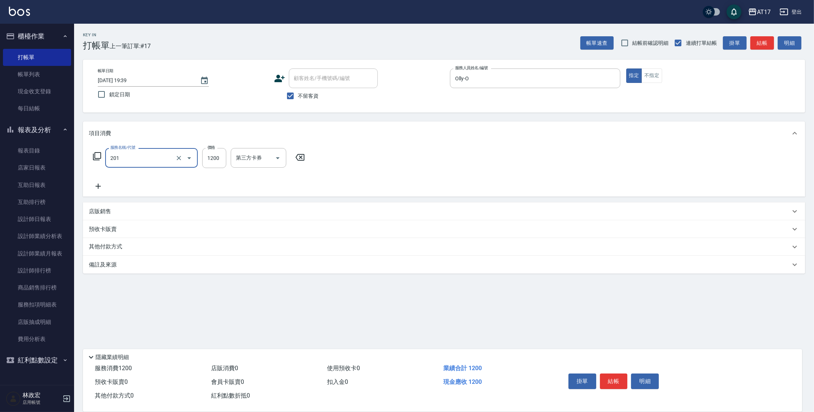
type input "一般燙(改金額)(201)"
type input "1000"
type input "o\"
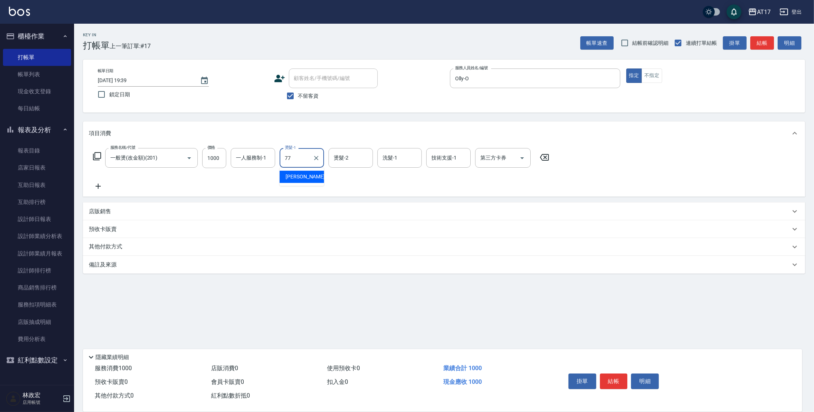
type input "欣麗-77"
click at [244, 158] on div "一人服務制-1 一人服務制-1" at bounding box center [253, 158] width 44 height 20
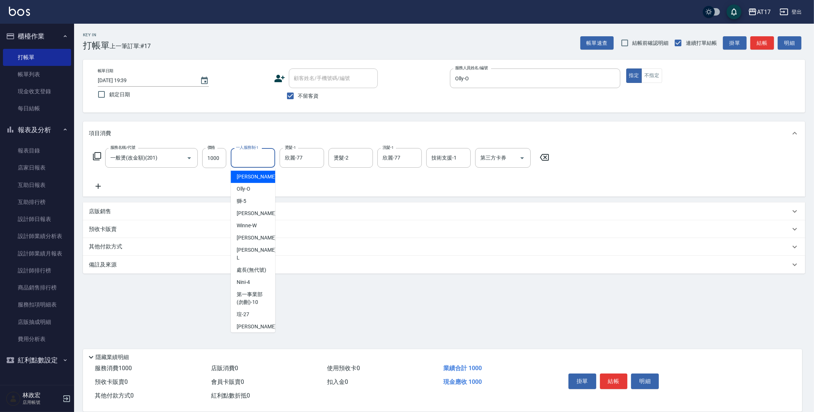
type input "p"
type input "Olly-O"
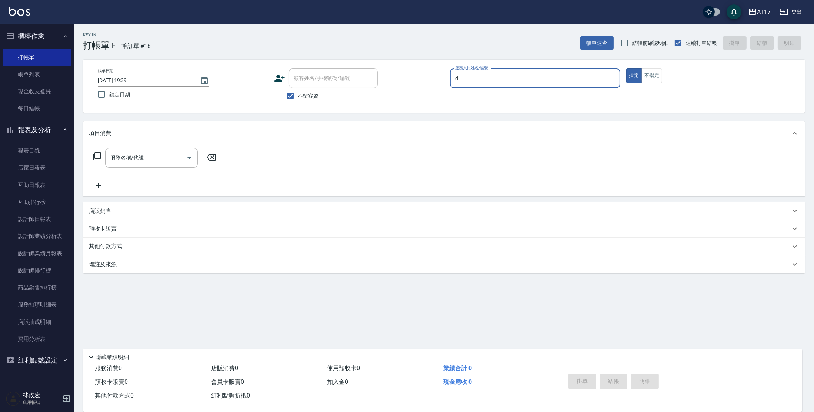
type input "[PERSON_NAME]-D"
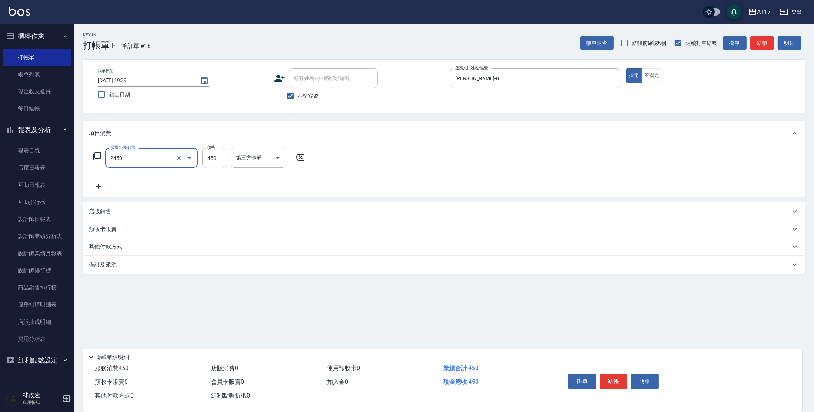
type input "C剪髮套餐(2450)"
drag, startPoint x: 212, startPoint y: 158, endPoint x: 226, endPoint y: 132, distance: 29.6
click at [215, 151] on input "50" at bounding box center [214, 158] width 24 height 20
type input "500"
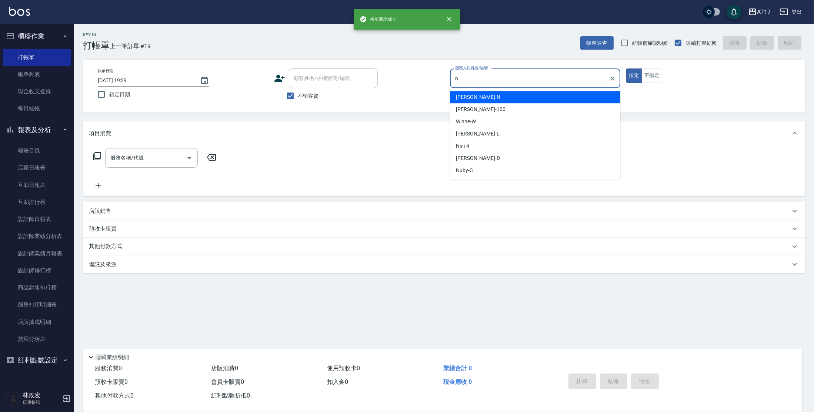
type input "[PERSON_NAME]-N"
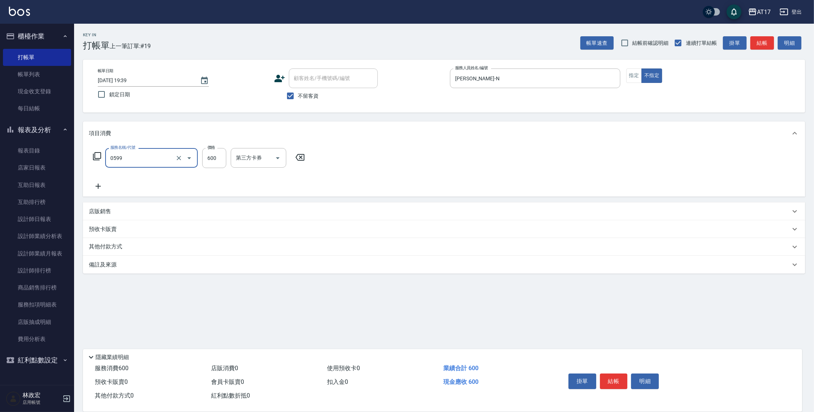
type input "精油-599(0599)"
type input "欣麗-77"
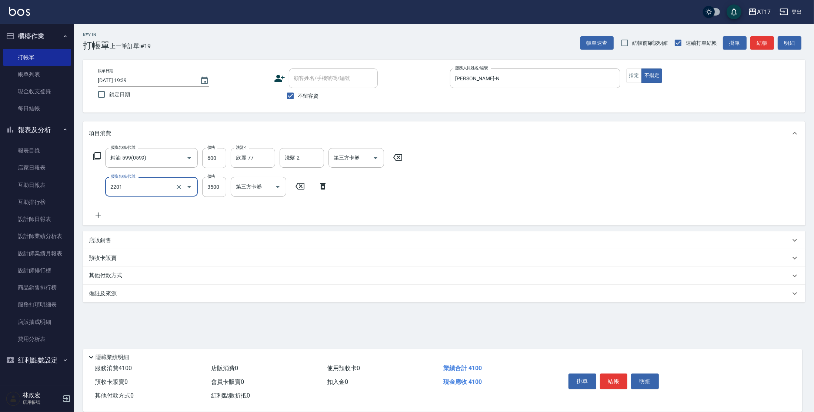
type input "燙髮A餐(短髮)(2201)"
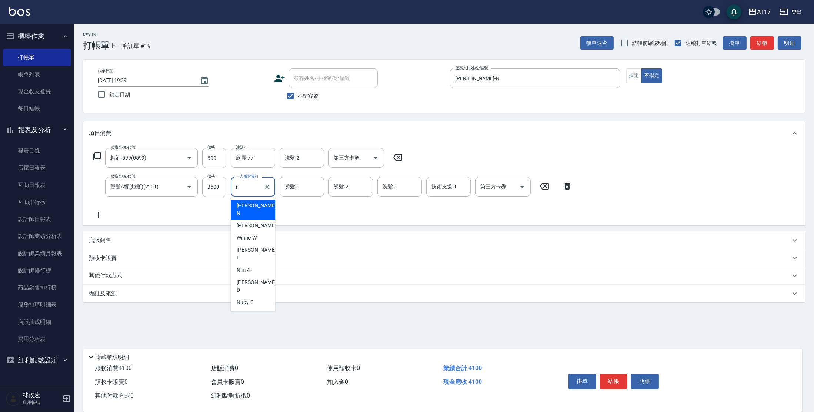
type input "[PERSON_NAME]-N"
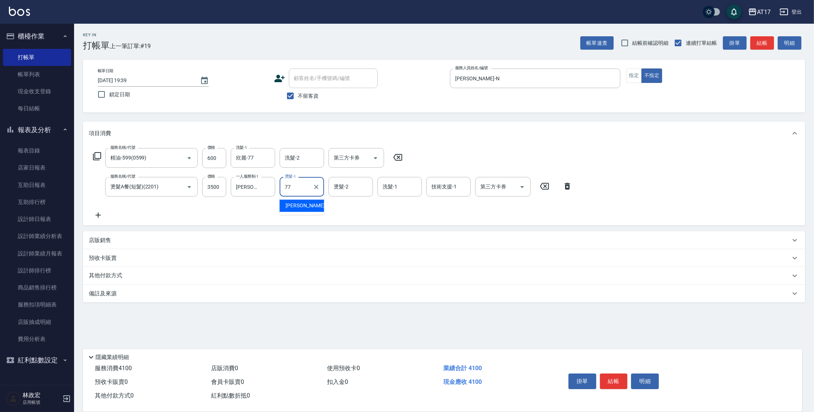
type input "欣麗-77"
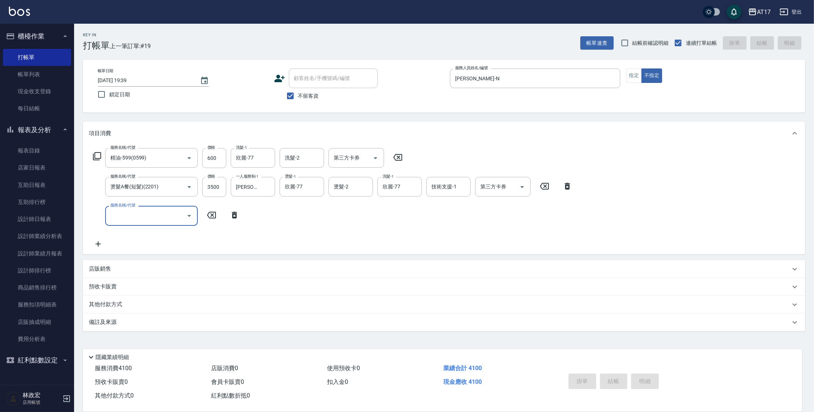
type input "[DATE] 19:40"
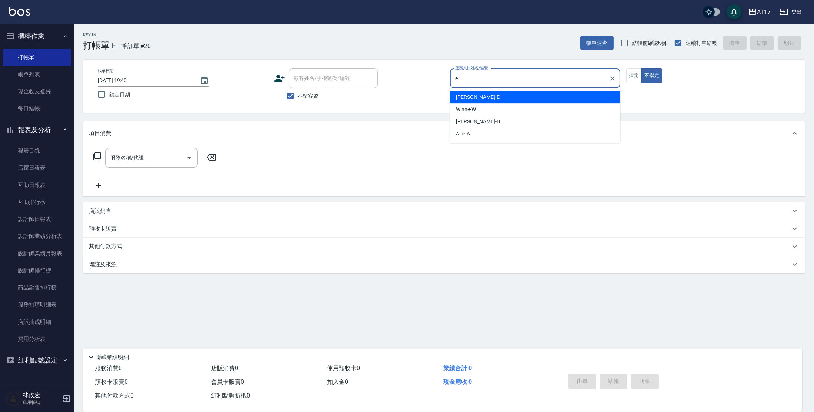
type input "[PERSON_NAME]-E"
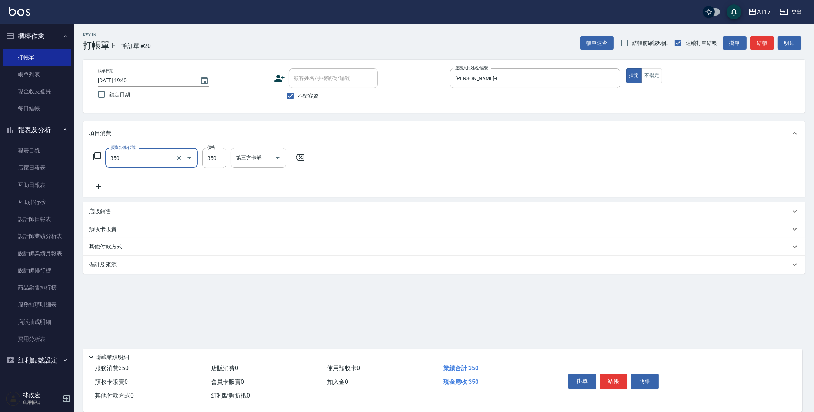
type input "350洗髮(350)"
type input "[PERSON_NAME]-55"
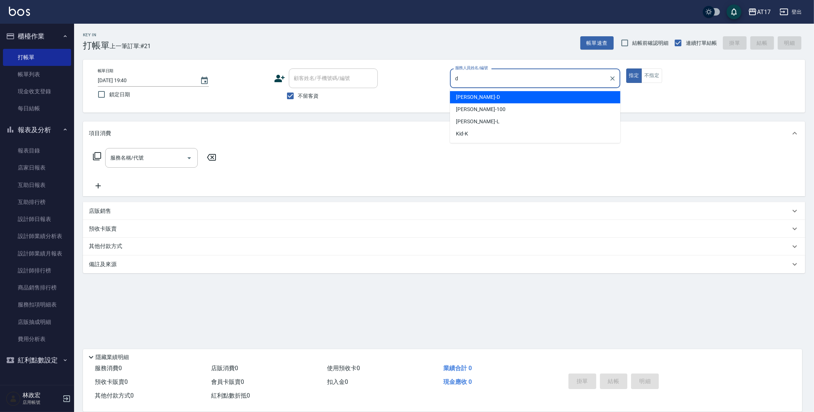
type input "[PERSON_NAME]-D"
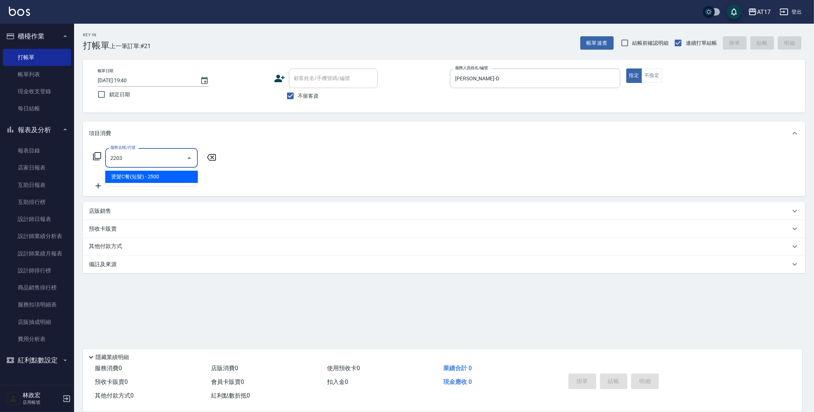
type input "燙髮C餐(短髮)(2203)"
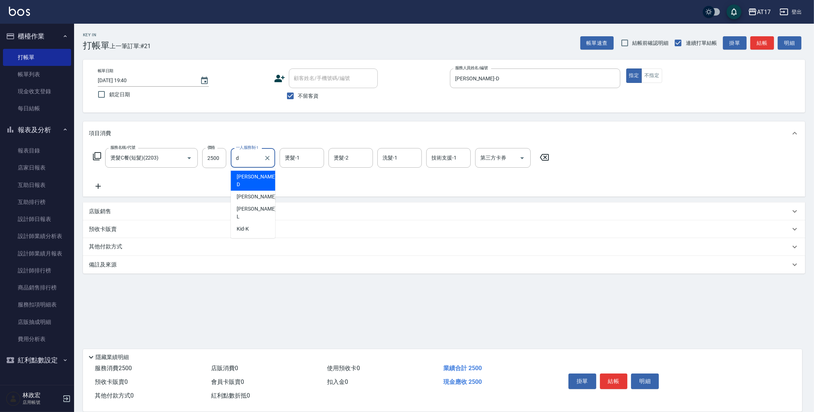
type input "[PERSON_NAME]-D"
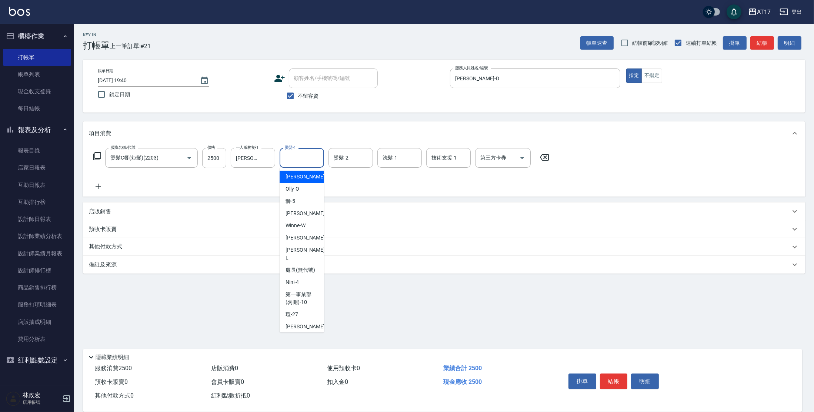
click at [293, 155] on input "燙髮-1" at bounding box center [302, 157] width 38 height 13
type input "[PERSON_NAME]-55"
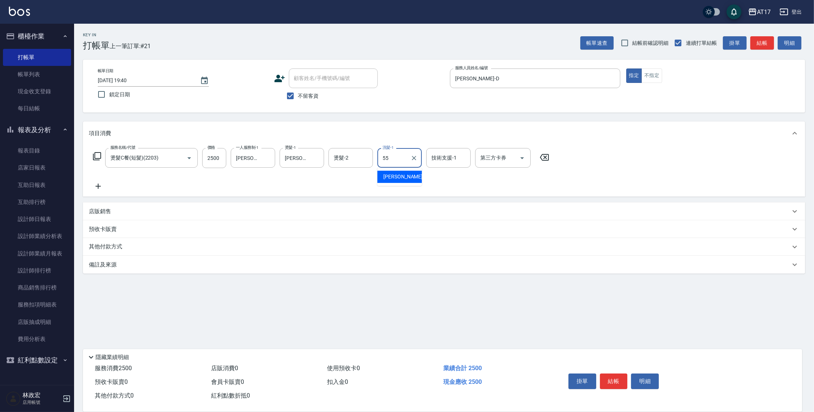
type input "[PERSON_NAME]-55"
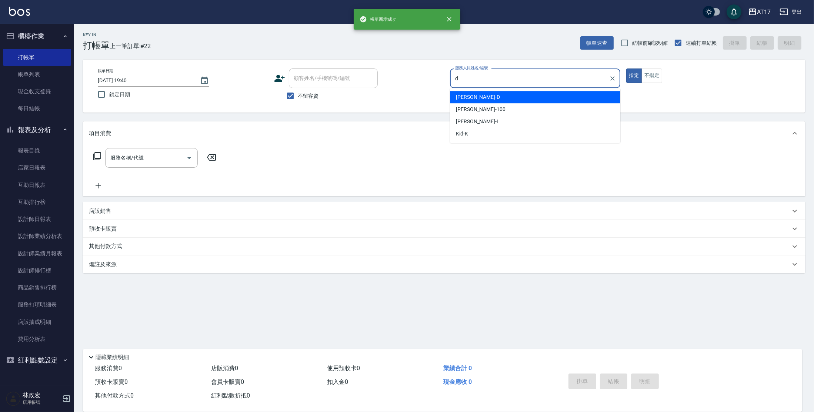
type input "[PERSON_NAME]-D"
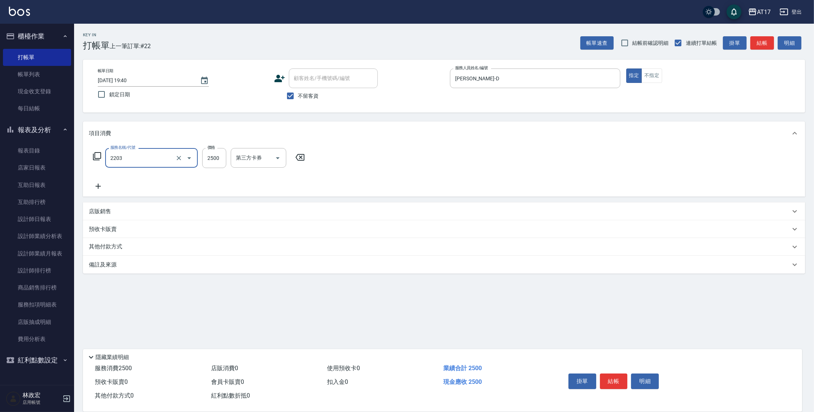
type input "燙髮C餐(短髮)(2203)"
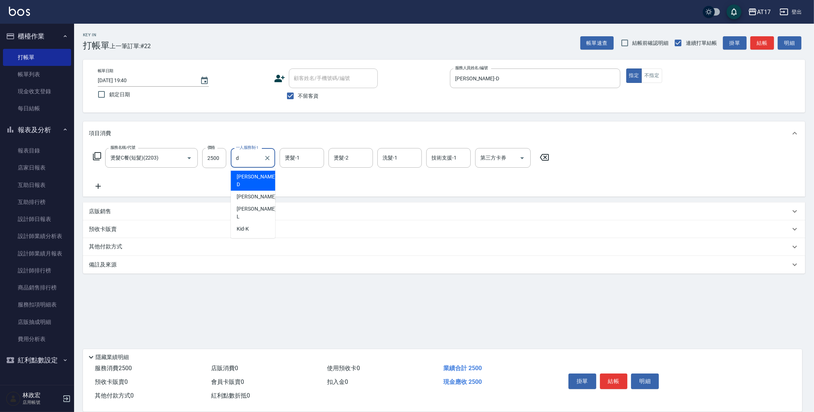
type input "[PERSON_NAME]-D"
type input "[PERSON_NAME]-55"
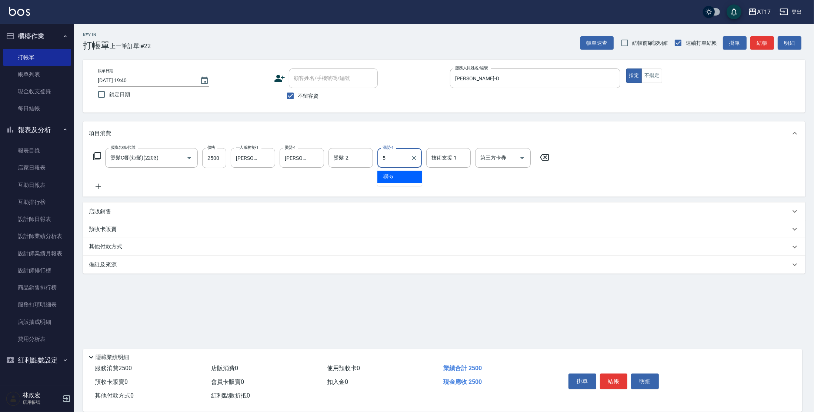
type input "獅-5"
click at [414, 159] on icon "Clear" at bounding box center [413, 157] width 7 height 7
type input "[PERSON_NAME]-55"
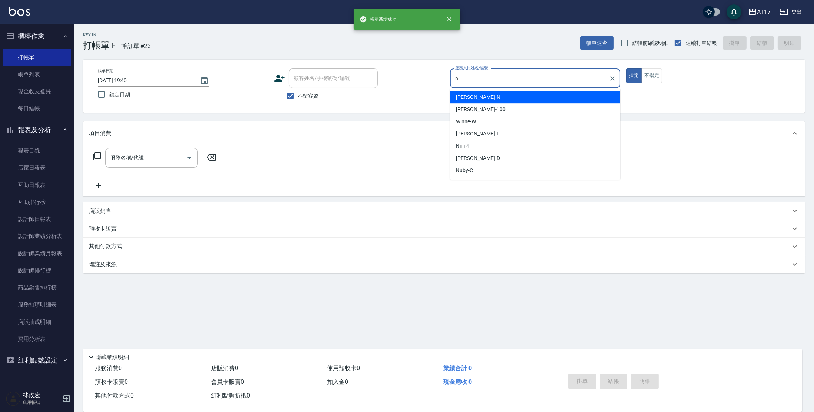
type input "[PERSON_NAME]-N"
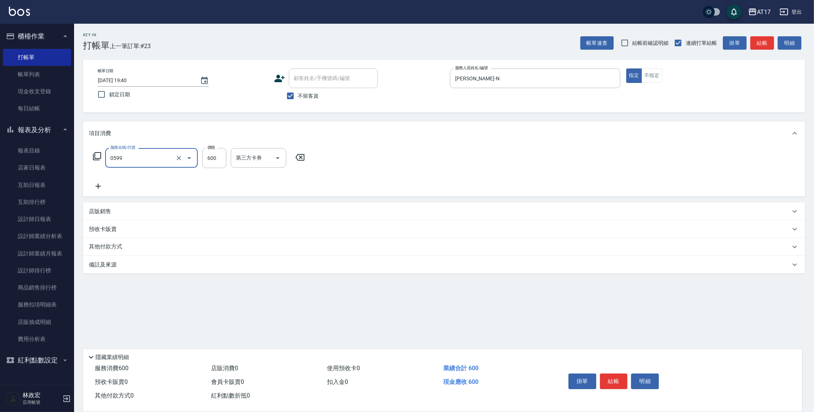
type input "精油-599(0599)"
type input "650"
type input "欣麗-77"
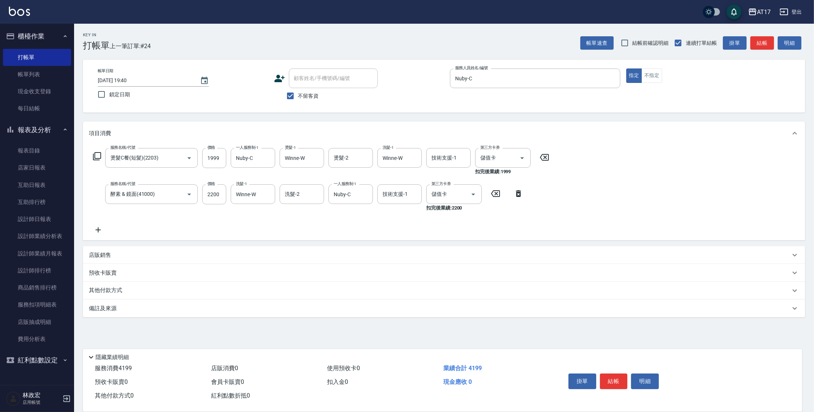
click at [104, 256] on p "店販銷售" at bounding box center [100, 255] width 22 height 8
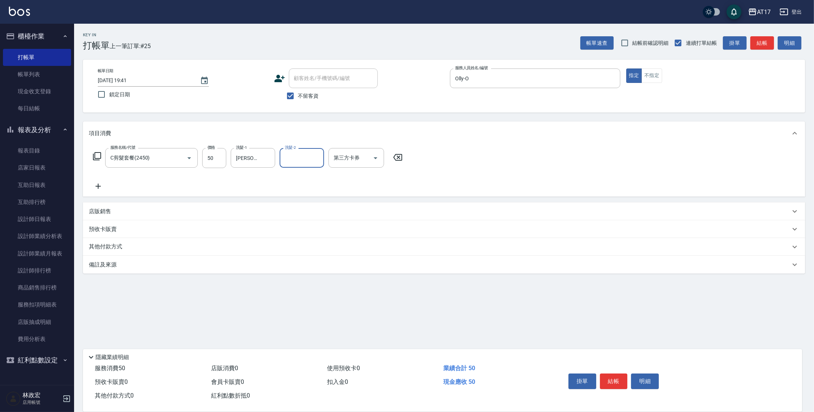
click at [228, 157] on div "服務名稱/代號 C剪髮套餐(2450) 服務名稱/代號 價格 50 價格 洗髮-1 [PERSON_NAME]-27 洗髮-1 洗髮-2 洗髮-2 第三方卡券…" at bounding box center [248, 158] width 318 height 20
drag, startPoint x: 214, startPoint y: 157, endPoint x: 227, endPoint y: 143, distance: 19.6
click at [214, 157] on input "50" at bounding box center [214, 158] width 24 height 20
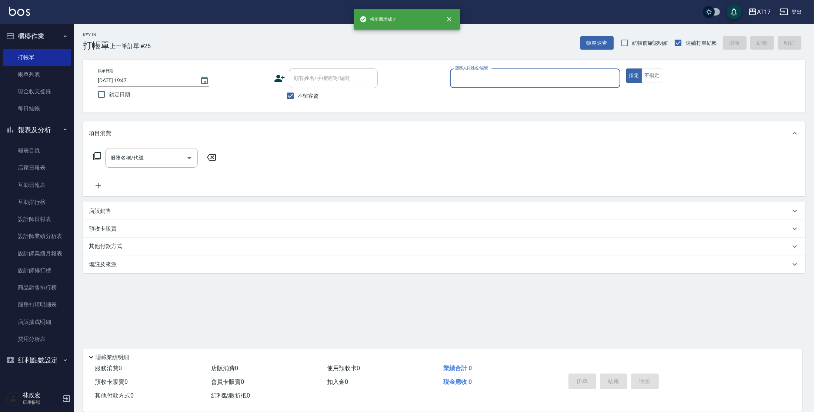
click at [626, 68] on button "指定" at bounding box center [634, 75] width 16 height 14
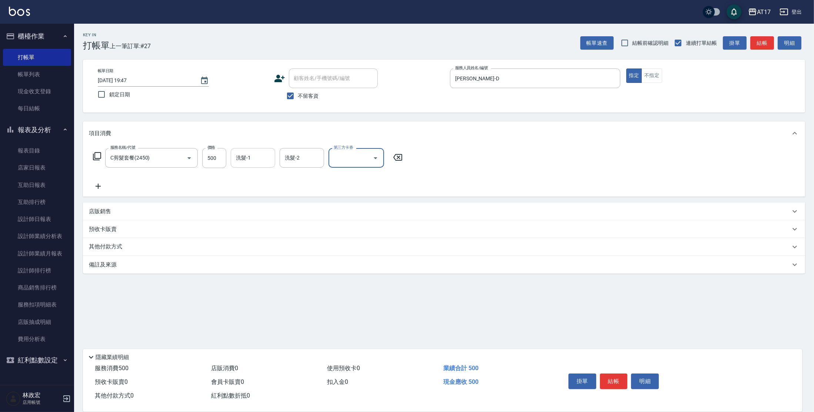
click at [256, 155] on input "洗髮-1" at bounding box center [253, 157] width 38 height 13
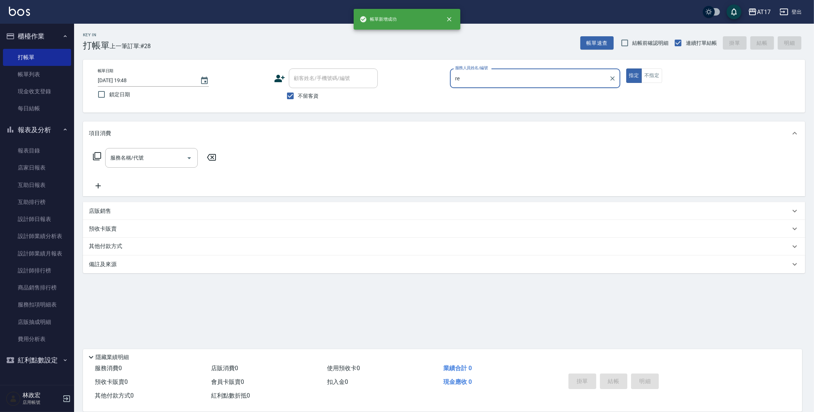
click at [626, 68] on button "指定" at bounding box center [634, 75] width 16 height 14
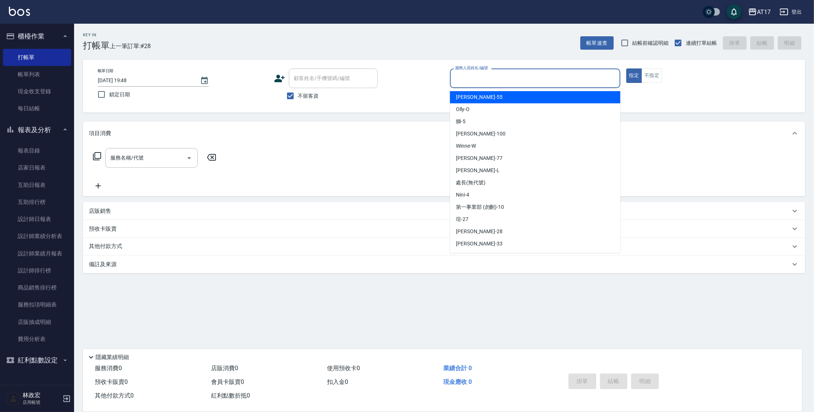
click at [473, 83] on input "服務人員姓名/編號" at bounding box center [535, 78] width 164 height 13
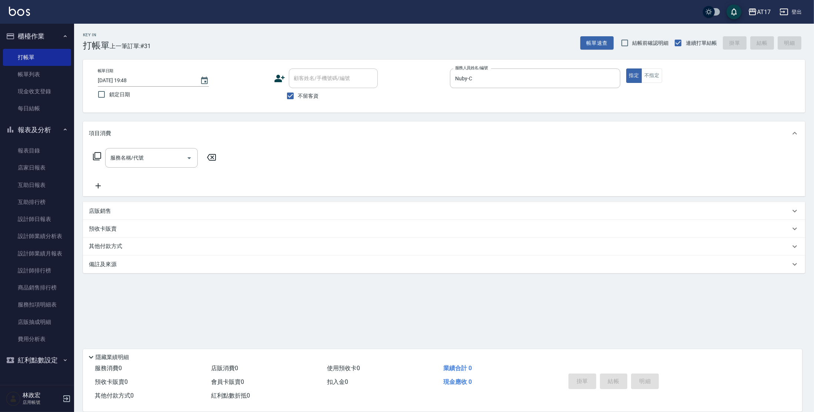
click at [98, 153] on icon at bounding box center [97, 156] width 9 height 9
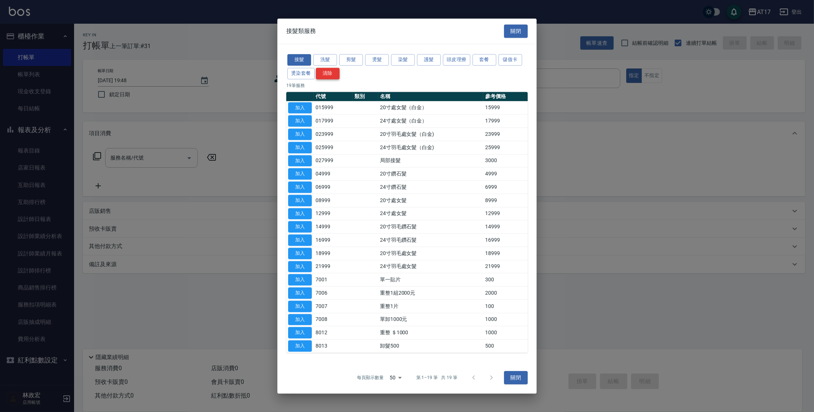
click at [317, 71] on button "清除" at bounding box center [328, 73] width 24 height 11
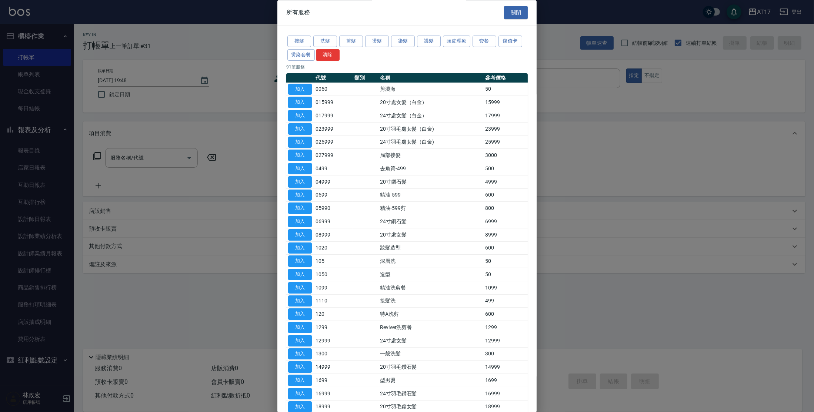
click at [305, 74] on th at bounding box center [299, 78] width 27 height 10
click at [302, 57] on button "燙染套餐" at bounding box center [300, 54] width 27 height 11
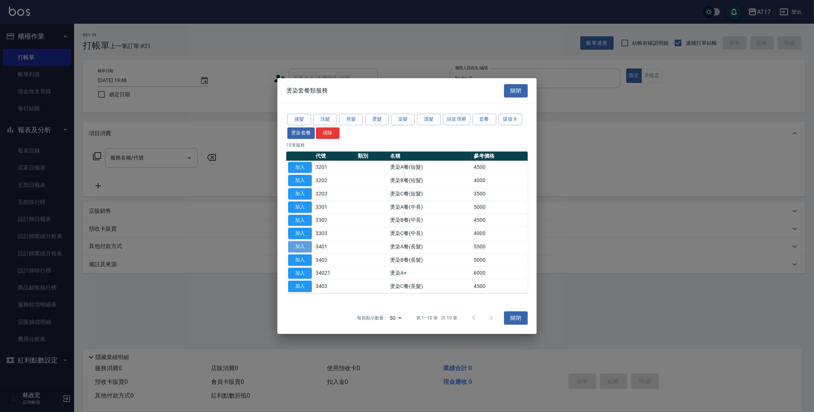
click at [304, 246] on button "加入" at bounding box center [300, 246] width 24 height 11
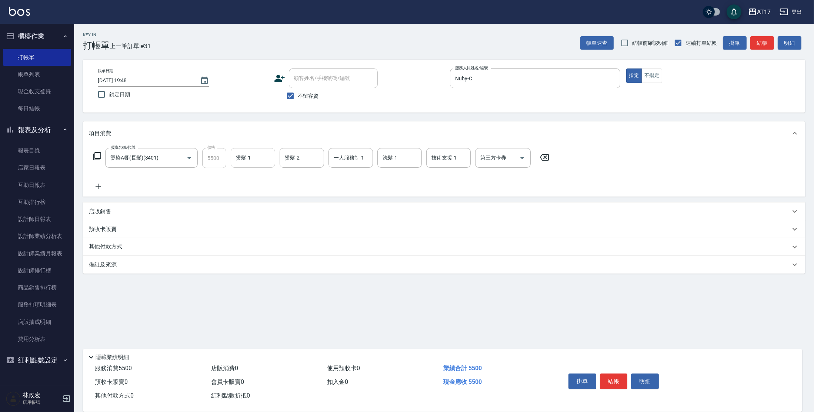
click at [253, 152] on input "燙髮-1" at bounding box center [253, 157] width 38 height 13
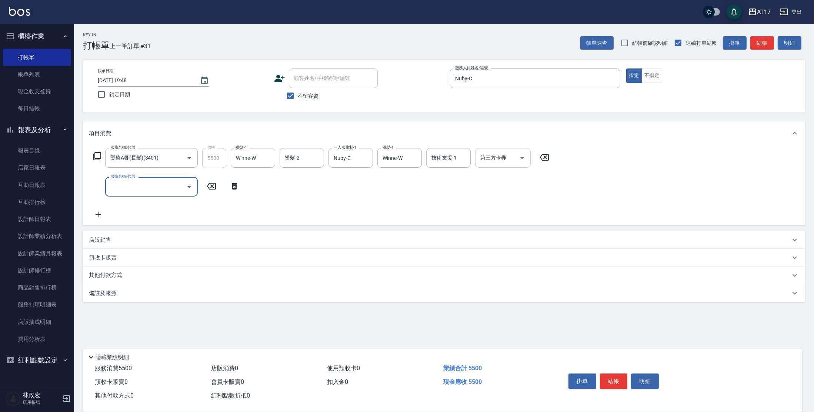
click at [501, 161] on div "第三方卡券 第三方卡券" at bounding box center [503, 158] width 56 height 20
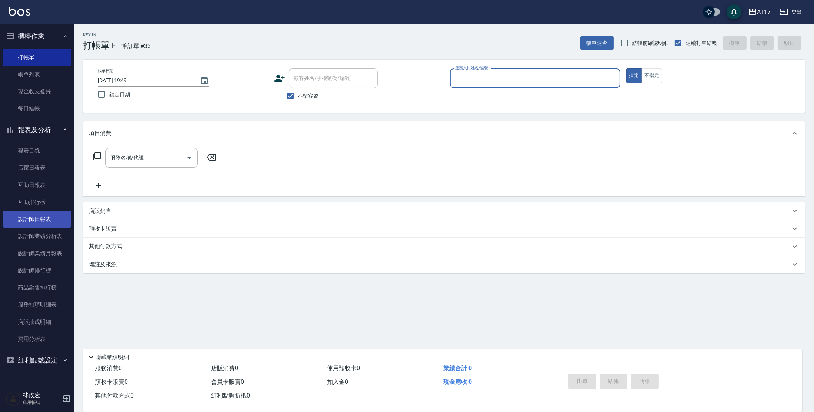
click at [41, 220] on link "設計師日報表" at bounding box center [37, 219] width 68 height 17
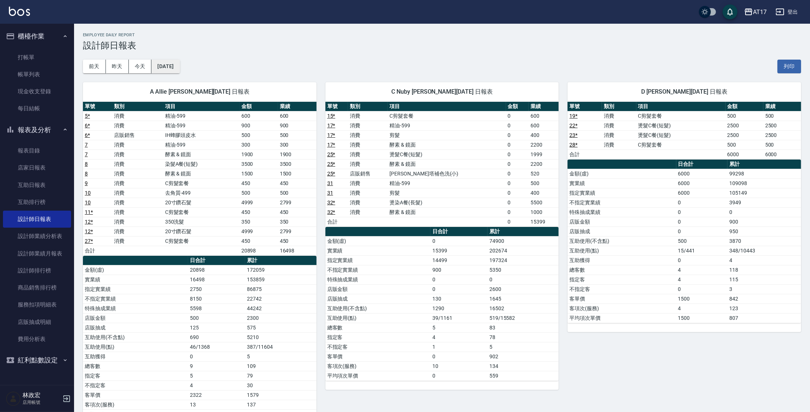
click at [179, 63] on button "[DATE]" at bounding box center [165, 67] width 28 height 14
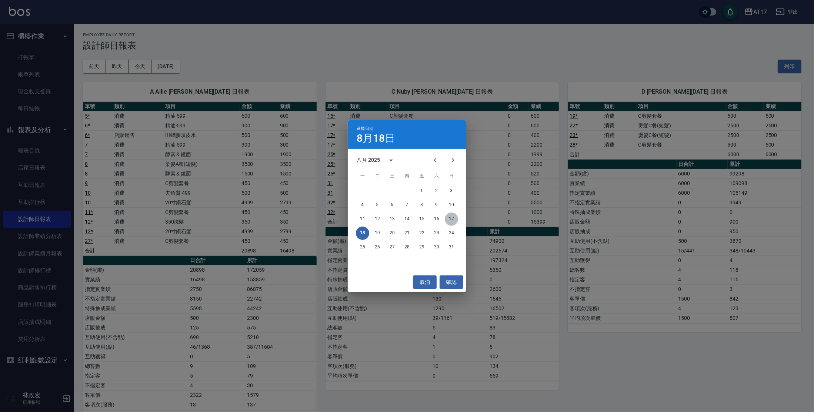
click at [450, 218] on button "17" at bounding box center [451, 218] width 13 height 13
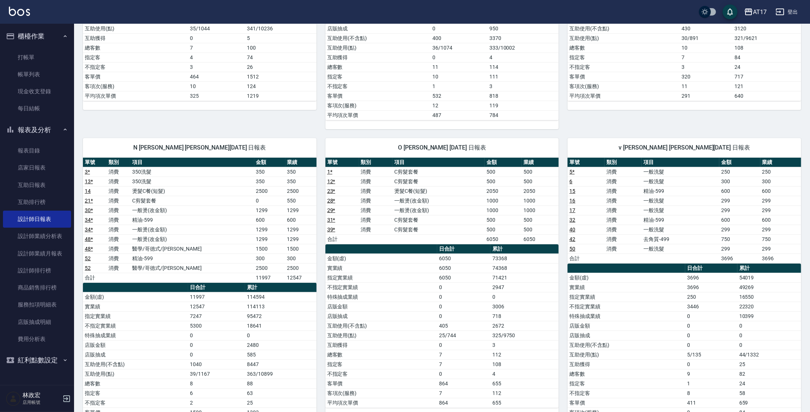
scroll to position [309, 0]
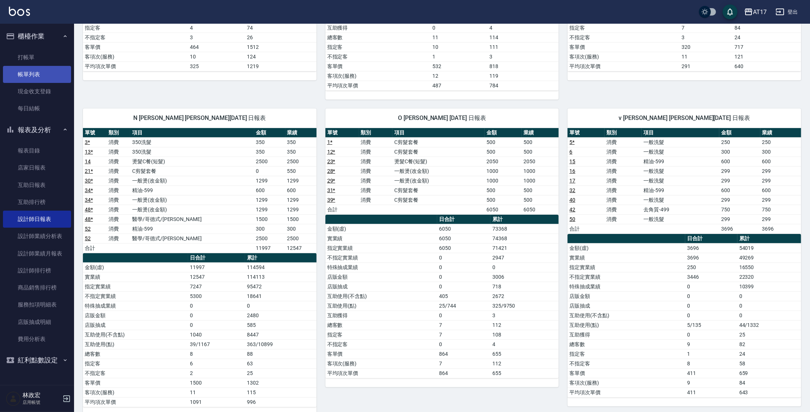
click at [41, 66] on link "帳單列表" at bounding box center [37, 74] width 68 height 17
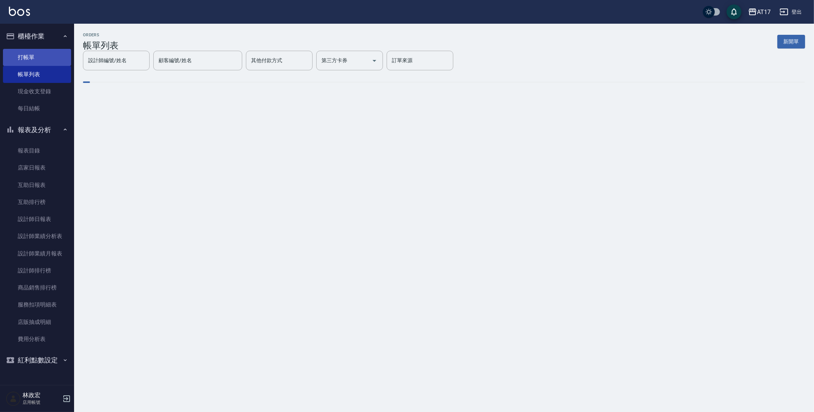
click at [34, 60] on link "打帳單" at bounding box center [37, 57] width 68 height 17
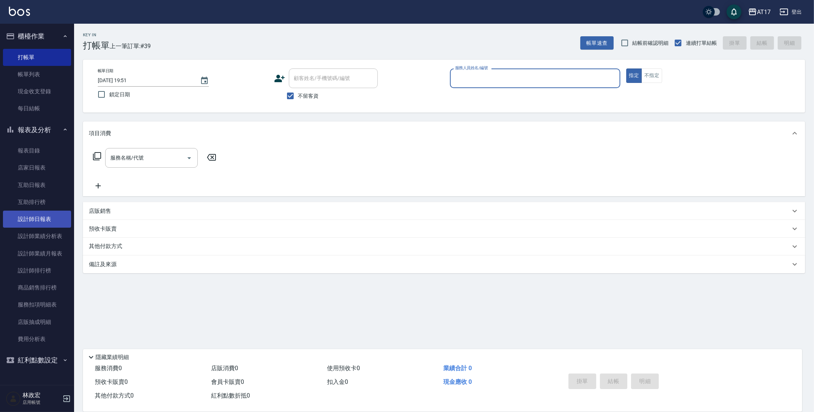
click at [35, 215] on link "設計師日報表" at bounding box center [37, 219] width 68 height 17
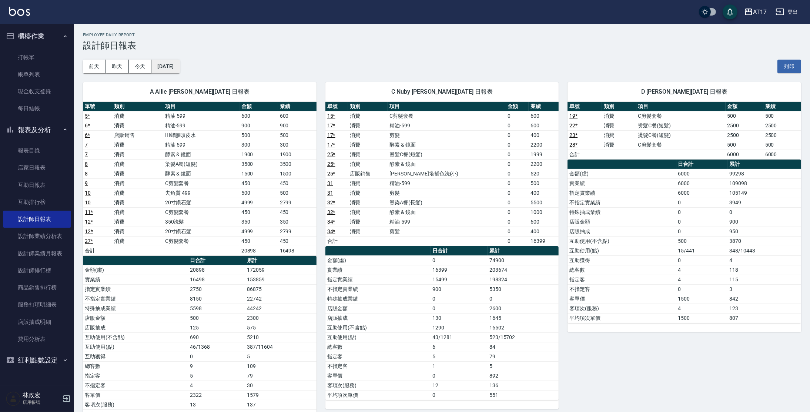
click at [180, 66] on button "[DATE]" at bounding box center [165, 67] width 28 height 14
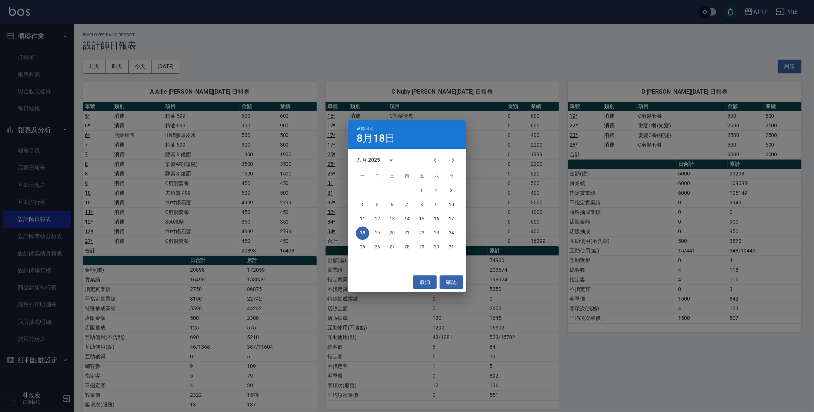
drag, startPoint x: 185, startPoint y: 66, endPoint x: 183, endPoint y: 158, distance: 92.6
click at [179, 165] on div "選擇日期 8月18日 八月 2025 一 二 三 四 五 六 日 1 2 3 4 5 6 7 8 9 10 11 12 13 14 15 16 17 18 1…" at bounding box center [407, 206] width 814 height 412
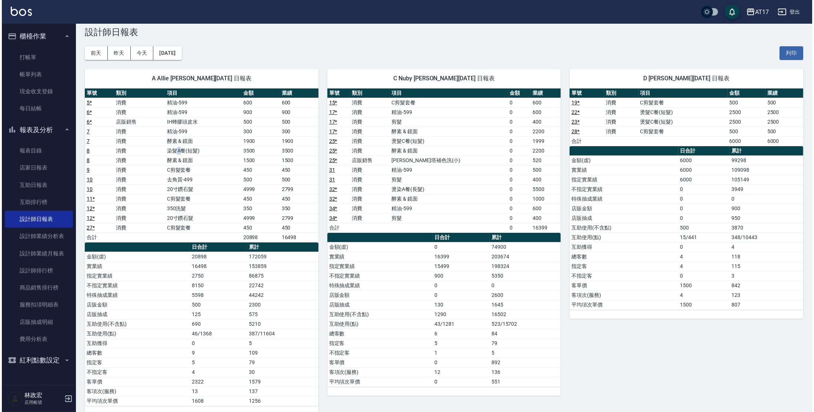
scroll to position [12, 0]
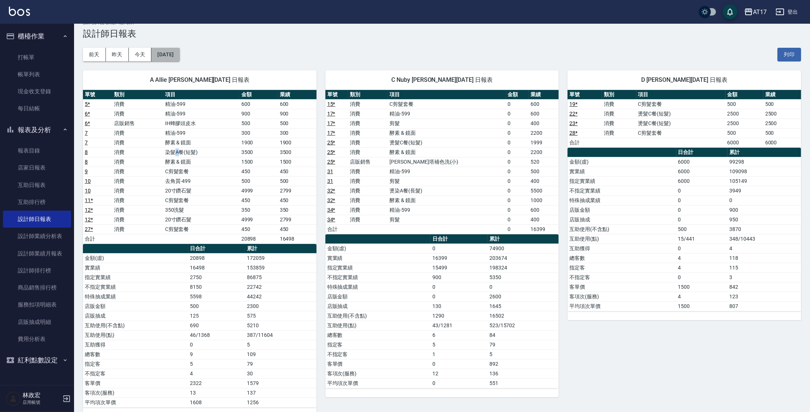
click at [177, 56] on button "[DATE]" at bounding box center [165, 55] width 28 height 14
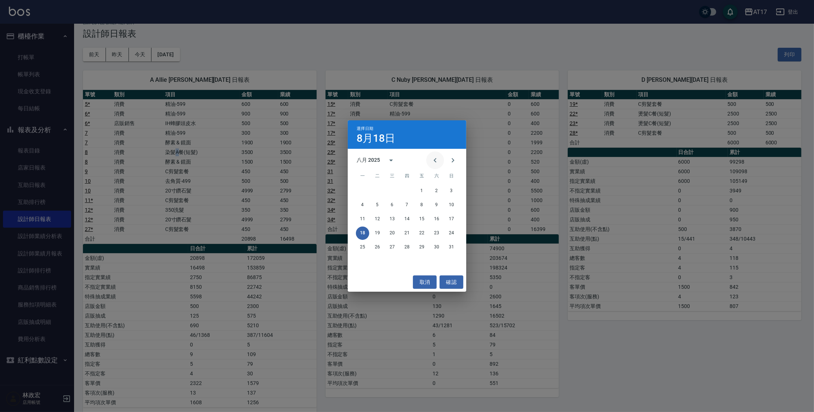
click at [438, 162] on icon "Previous month" at bounding box center [435, 160] width 9 height 9
click at [359, 259] on button "30" at bounding box center [362, 261] width 13 height 13
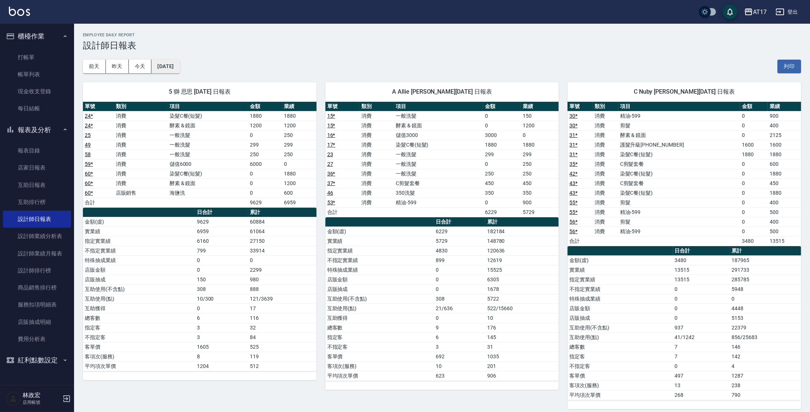
click at [180, 66] on button "[DATE]" at bounding box center [165, 67] width 28 height 14
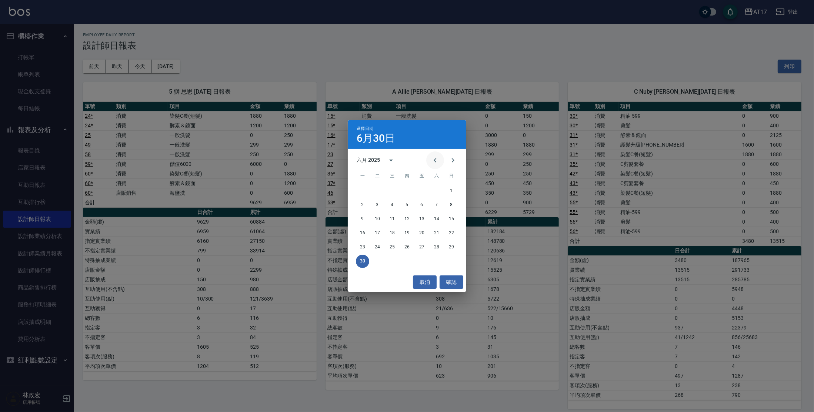
click at [435, 161] on icon "Previous month" at bounding box center [434, 160] width 3 height 4
click at [435, 248] on button "31" at bounding box center [436, 247] width 13 height 13
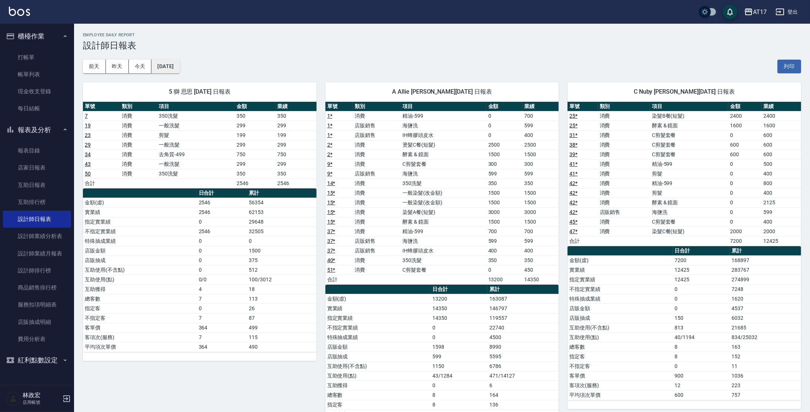
click at [180, 67] on button "[DATE]" at bounding box center [165, 67] width 28 height 14
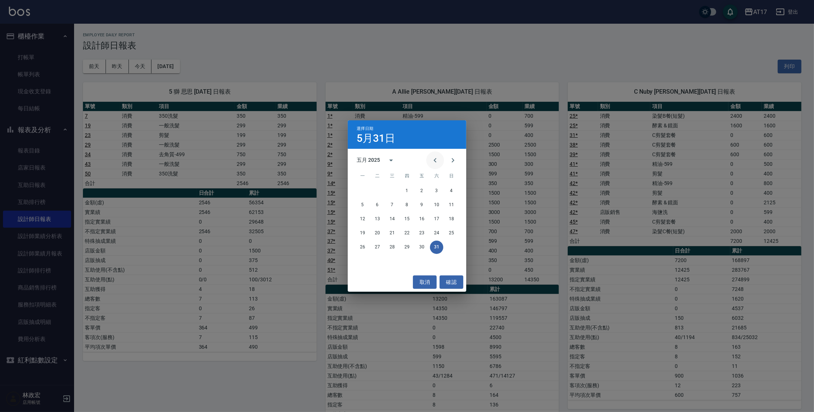
click at [433, 163] on icon "Previous month" at bounding box center [435, 160] width 9 height 9
click at [387, 248] on button "30" at bounding box center [391, 247] width 13 height 13
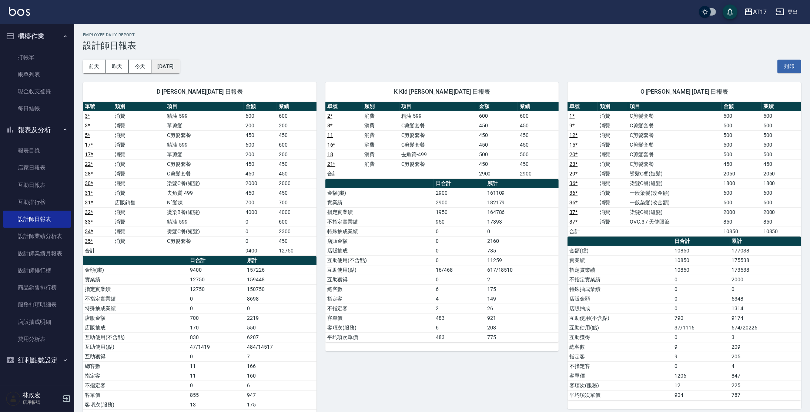
click at [175, 67] on button "[DATE]" at bounding box center [165, 67] width 28 height 14
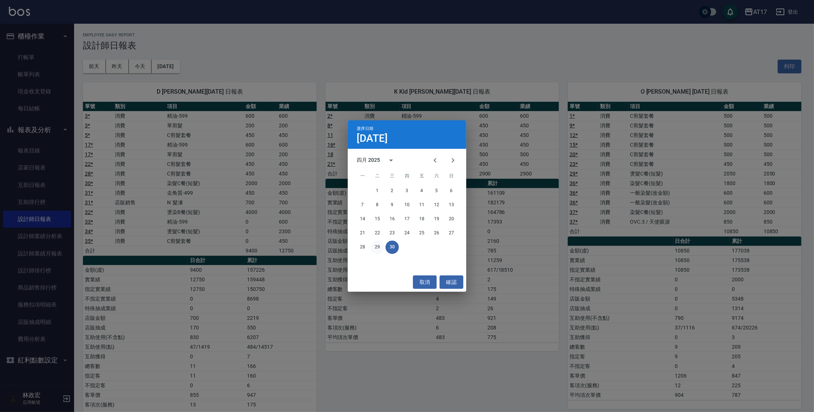
click at [378, 246] on button "29" at bounding box center [377, 247] width 13 height 13
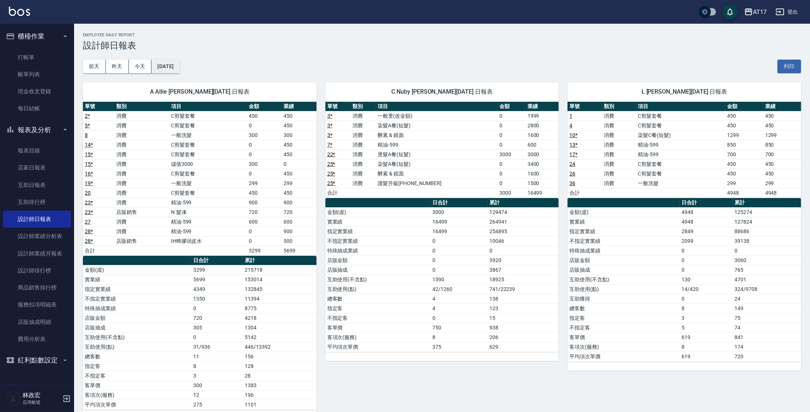
click at [163, 71] on button "[DATE]" at bounding box center [165, 67] width 28 height 14
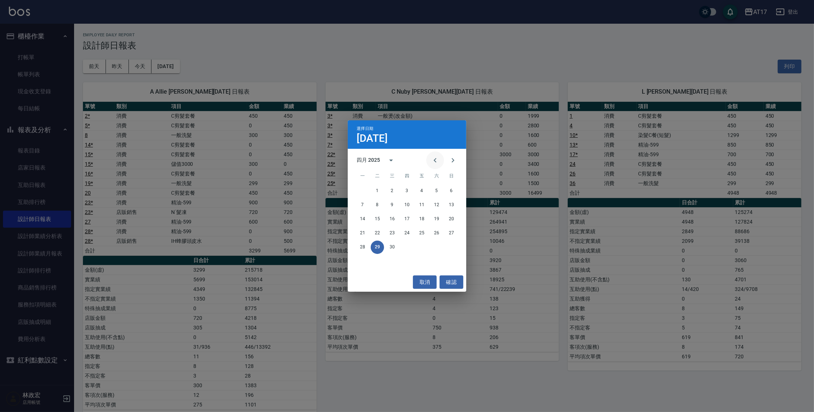
click at [436, 159] on icon "Previous month" at bounding box center [435, 160] width 9 height 9
click at [362, 261] on button "31" at bounding box center [362, 261] width 13 height 13
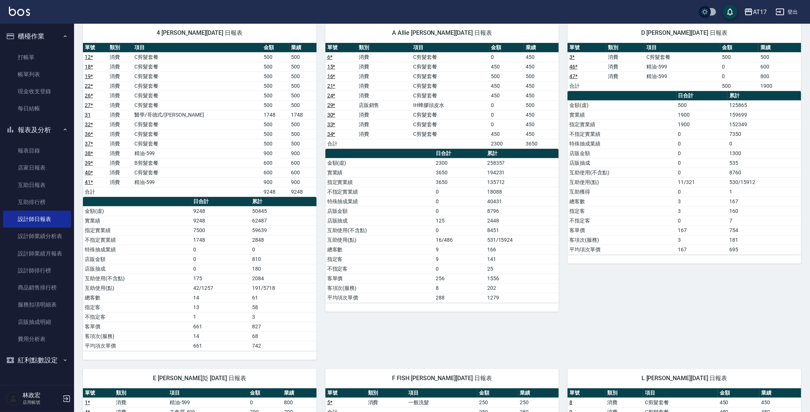
scroll to position [11, 0]
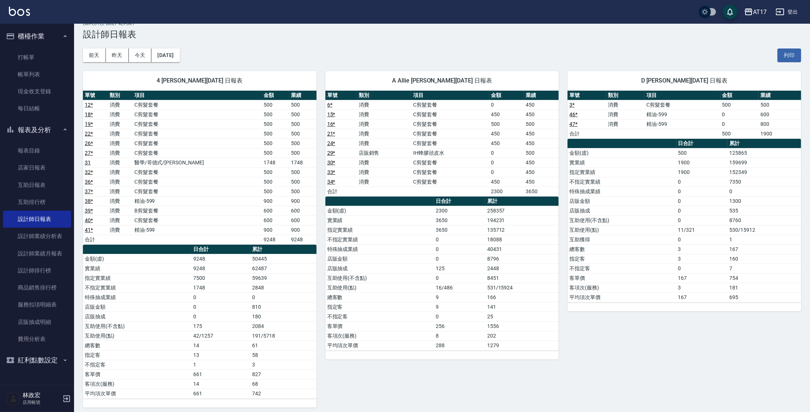
drag, startPoint x: 811, startPoint y: 235, endPoint x: 792, endPoint y: 67, distance: 168.8
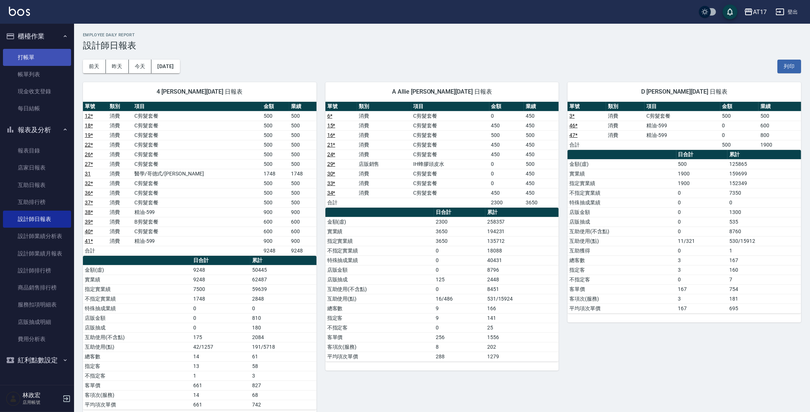
click at [27, 53] on link "打帳單" at bounding box center [37, 57] width 68 height 17
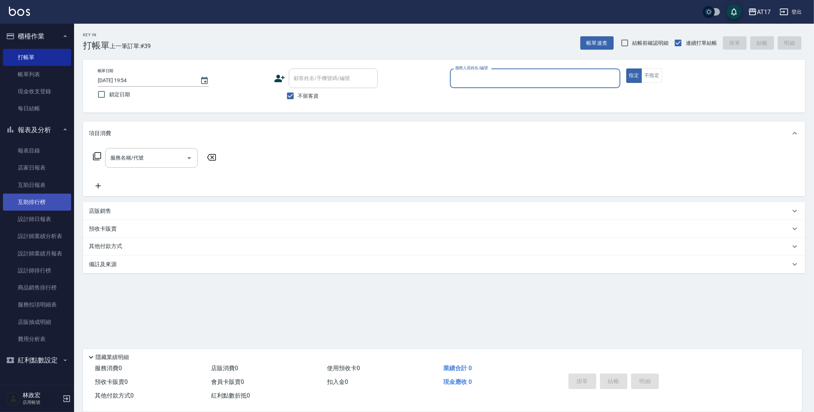
drag, startPoint x: 46, startPoint y: 221, endPoint x: 59, endPoint y: 202, distance: 23.4
click at [46, 221] on link "設計師日報表" at bounding box center [37, 219] width 68 height 17
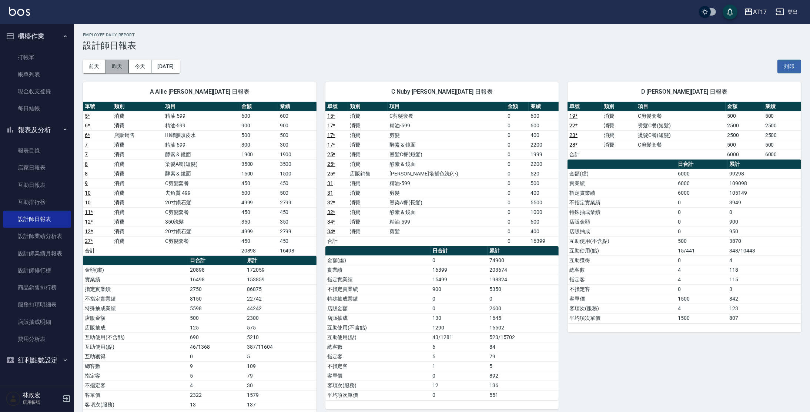
click at [120, 61] on button "昨天" at bounding box center [117, 67] width 23 height 14
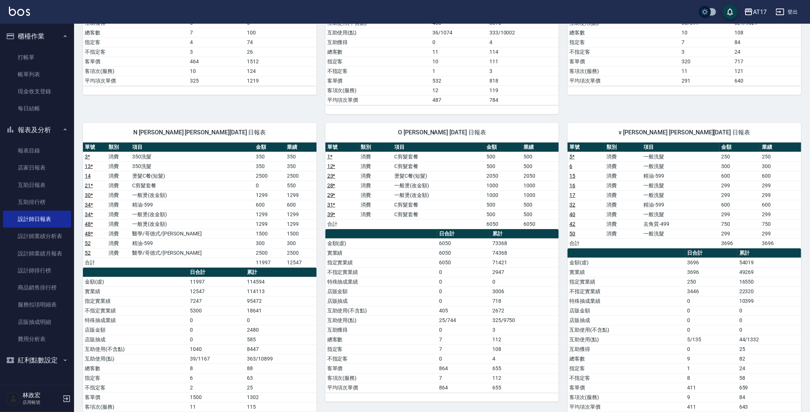
scroll to position [319, 0]
